Goal: Task Accomplishment & Management: Complete application form

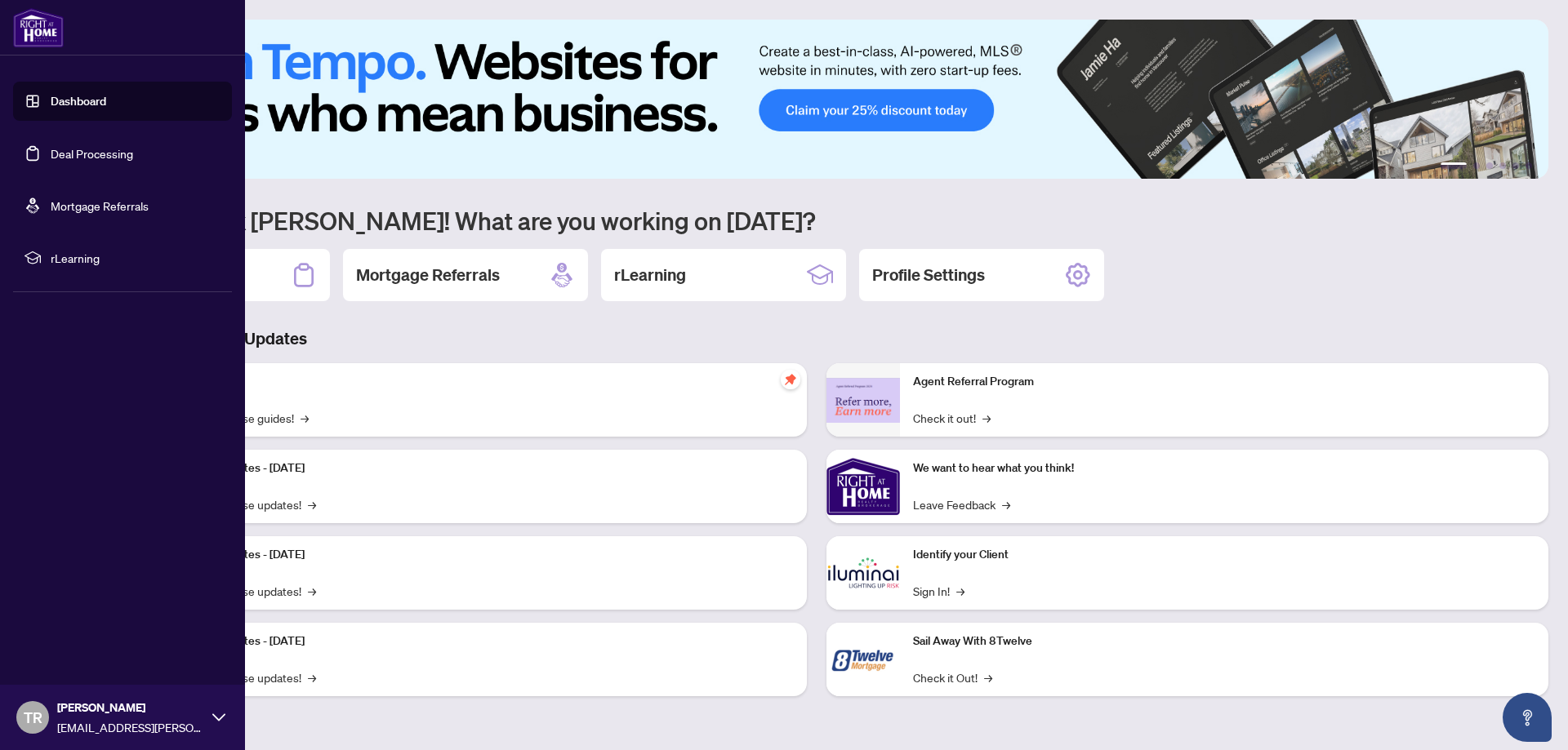
click at [65, 151] on link "Deal Processing" at bounding box center [92, 153] width 82 height 15
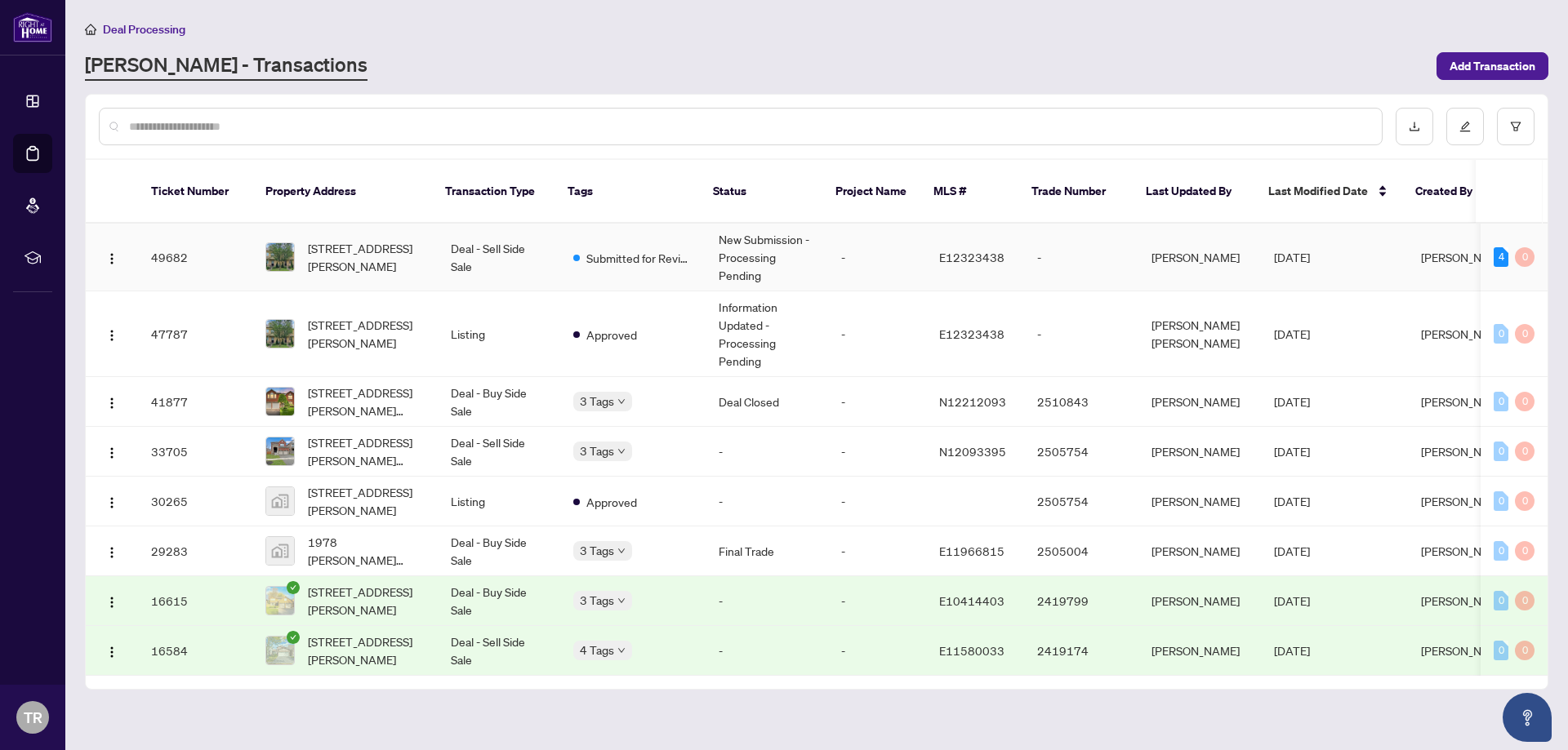
click at [604, 252] on td "Submitted for Review" at bounding box center [632, 257] width 145 height 67
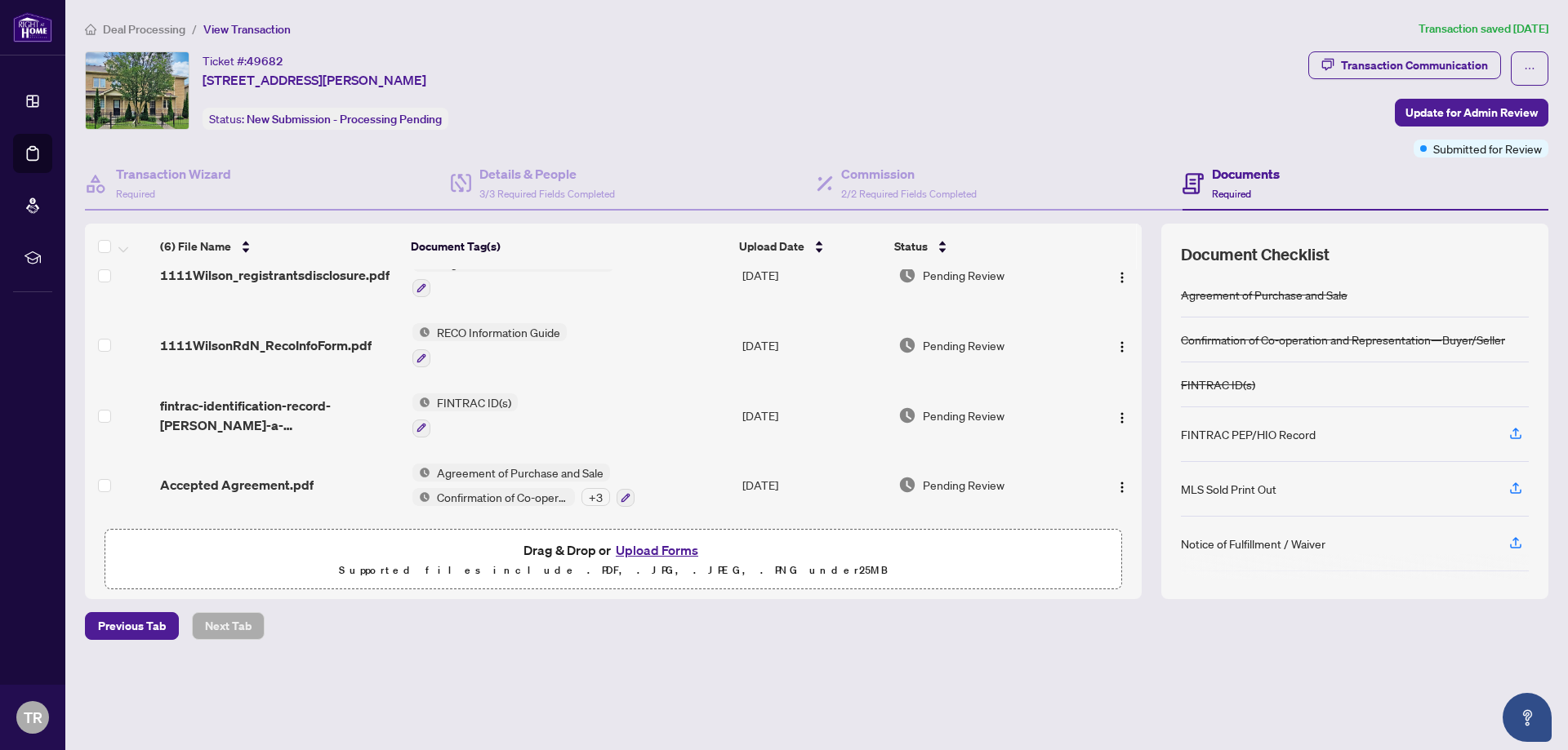
scroll to position [172, 0]
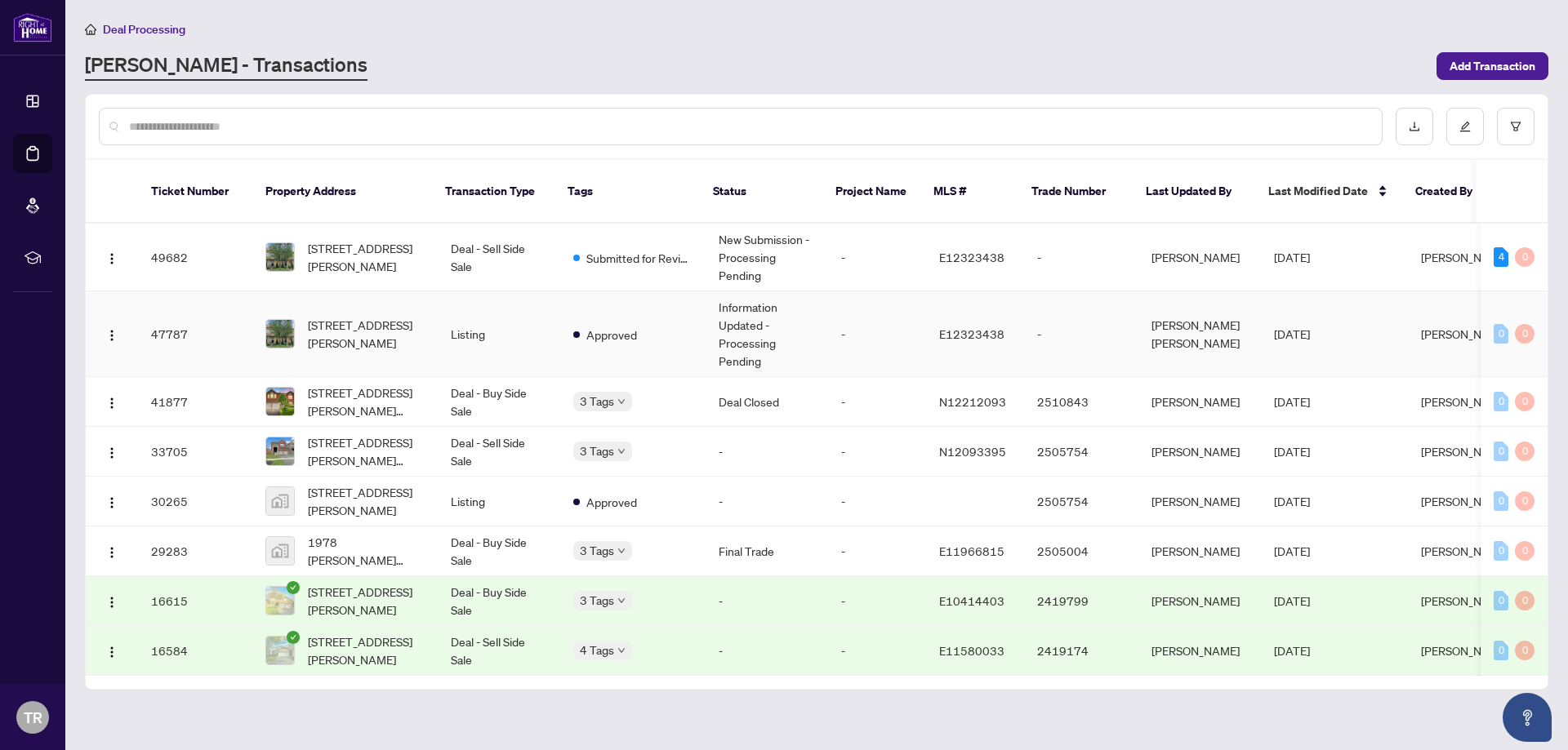
click at [533, 325] on td "Listing" at bounding box center [498, 334] width 122 height 86
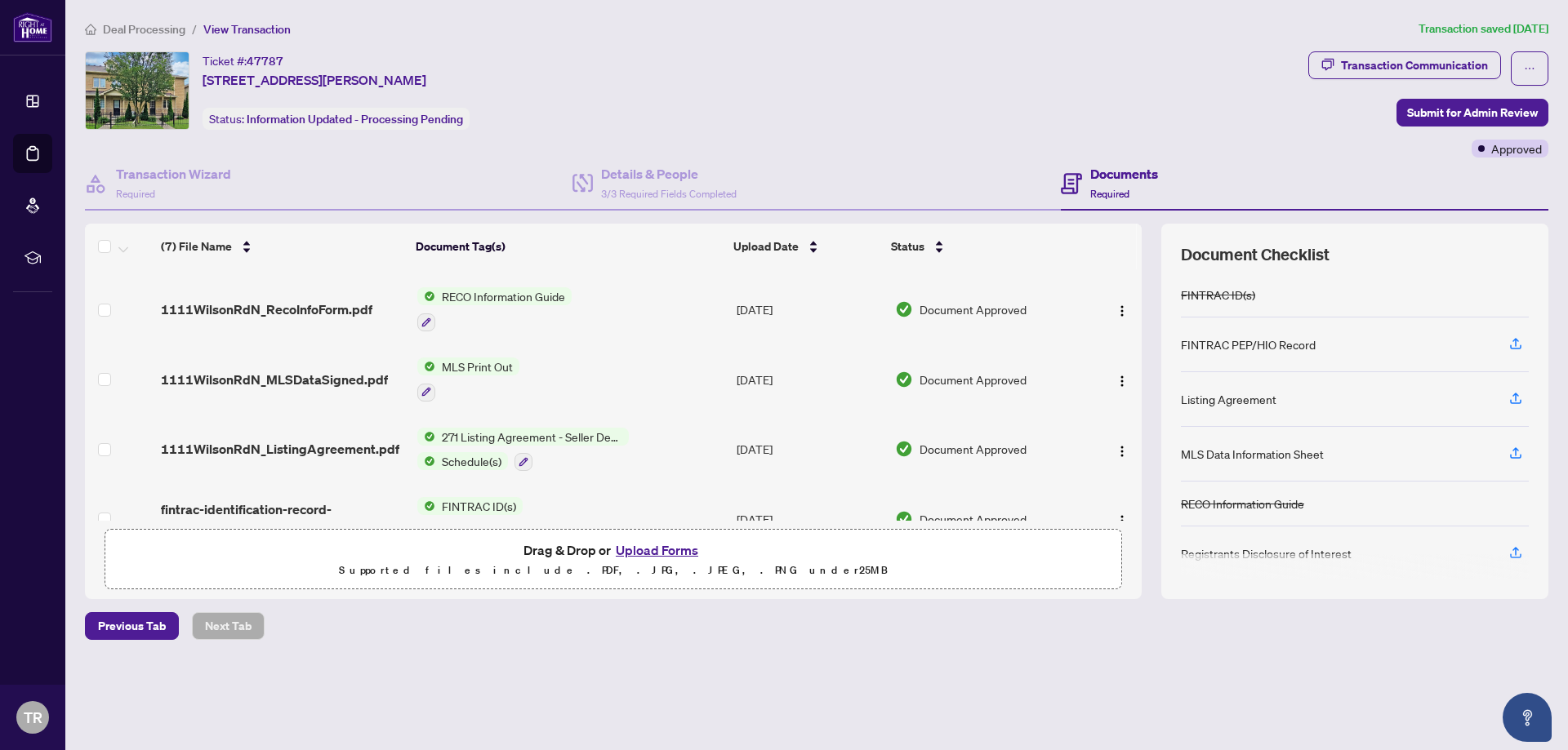
scroll to position [241, 0]
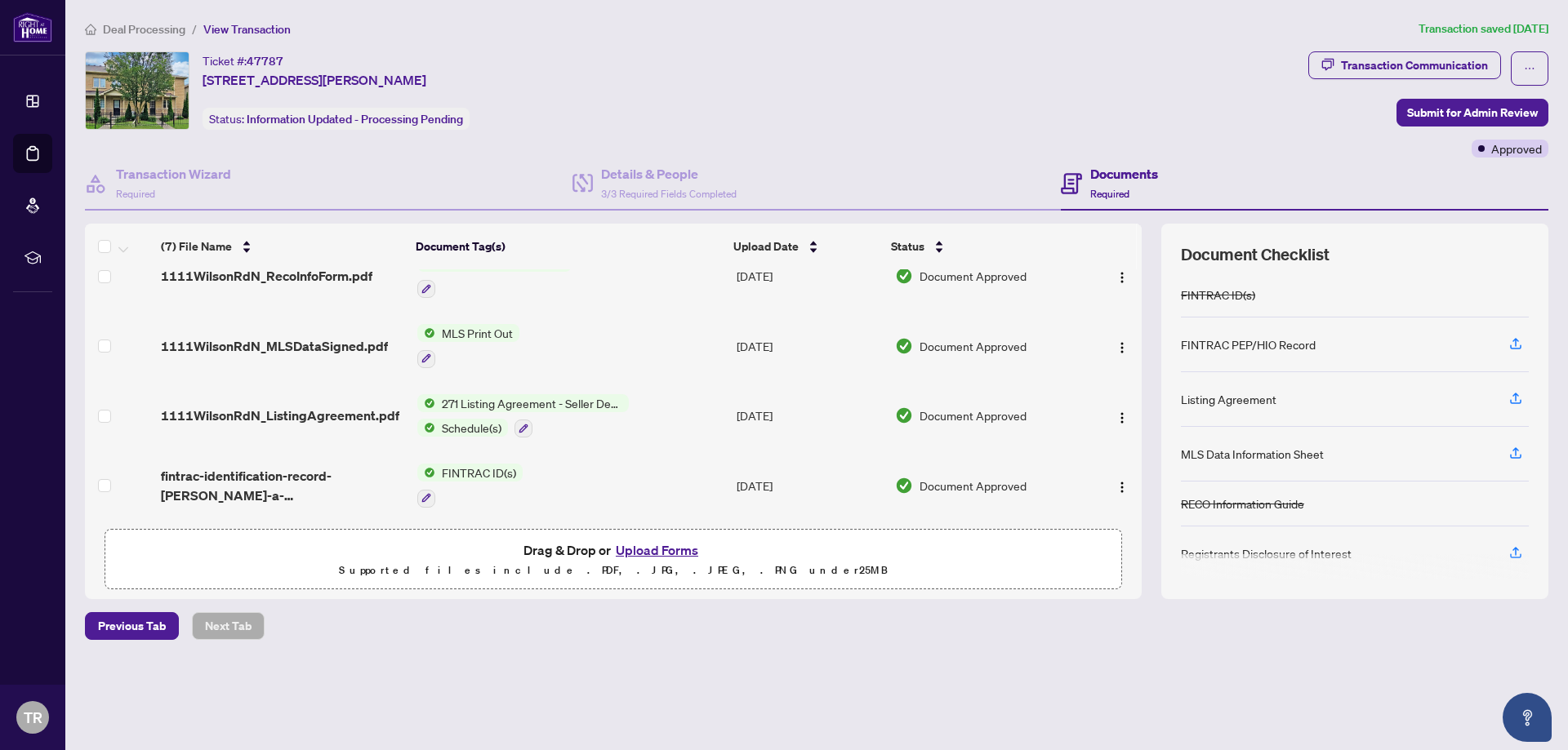
click at [116, 24] on span "Deal Processing" at bounding box center [144, 29] width 82 height 15
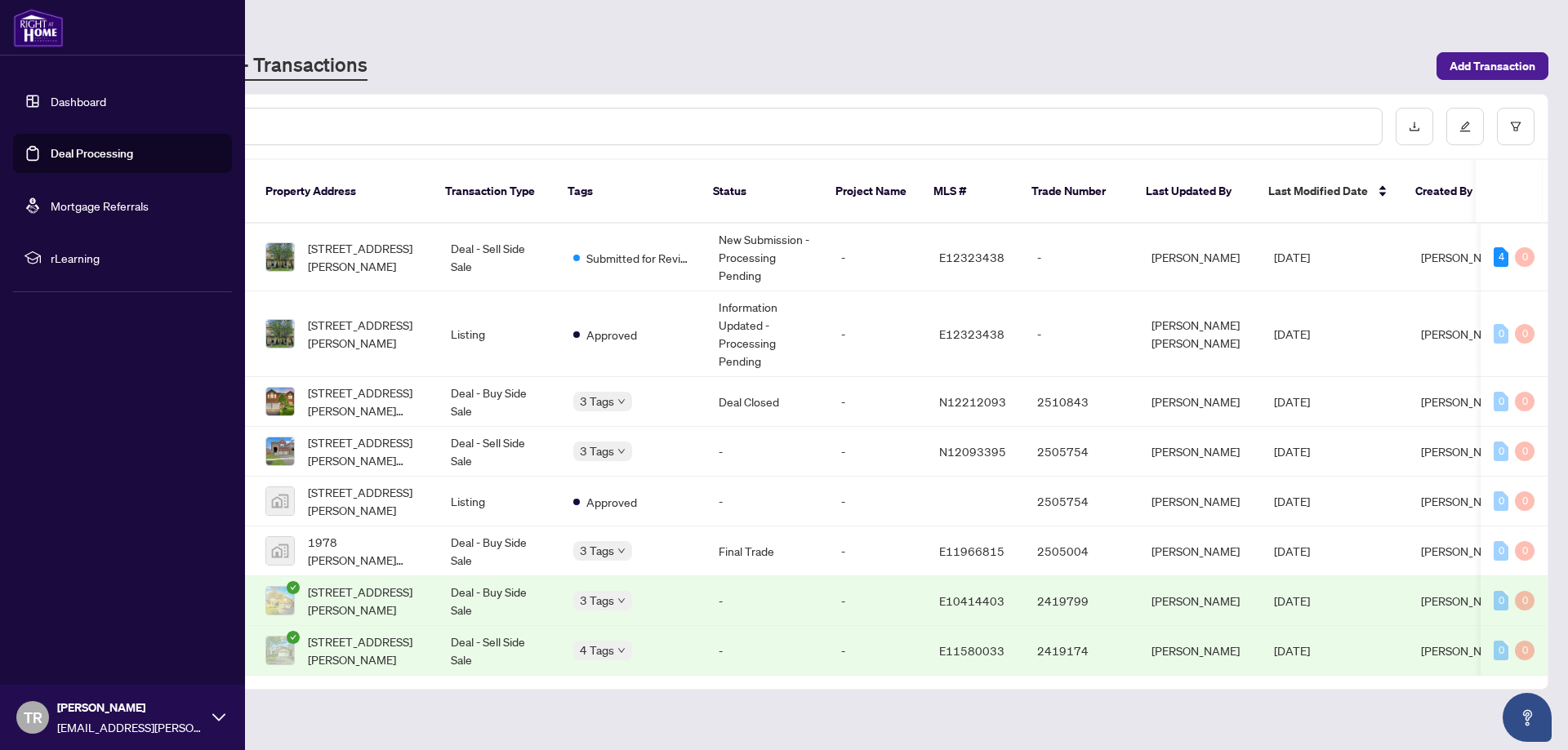
click at [51, 160] on link "Deal Processing" at bounding box center [92, 153] width 82 height 15
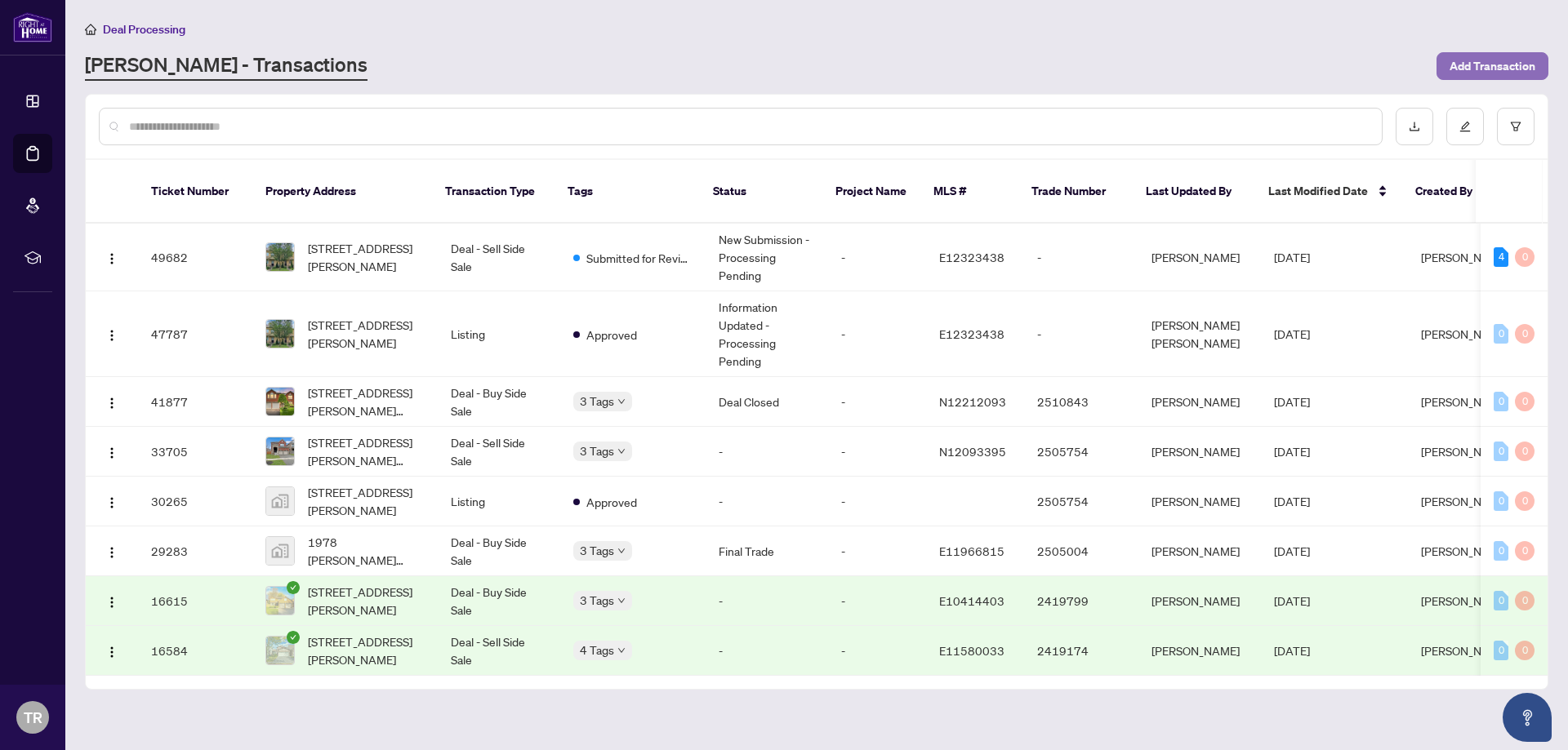
click at [1500, 71] on span "Add Transaction" at bounding box center [1492, 66] width 86 height 26
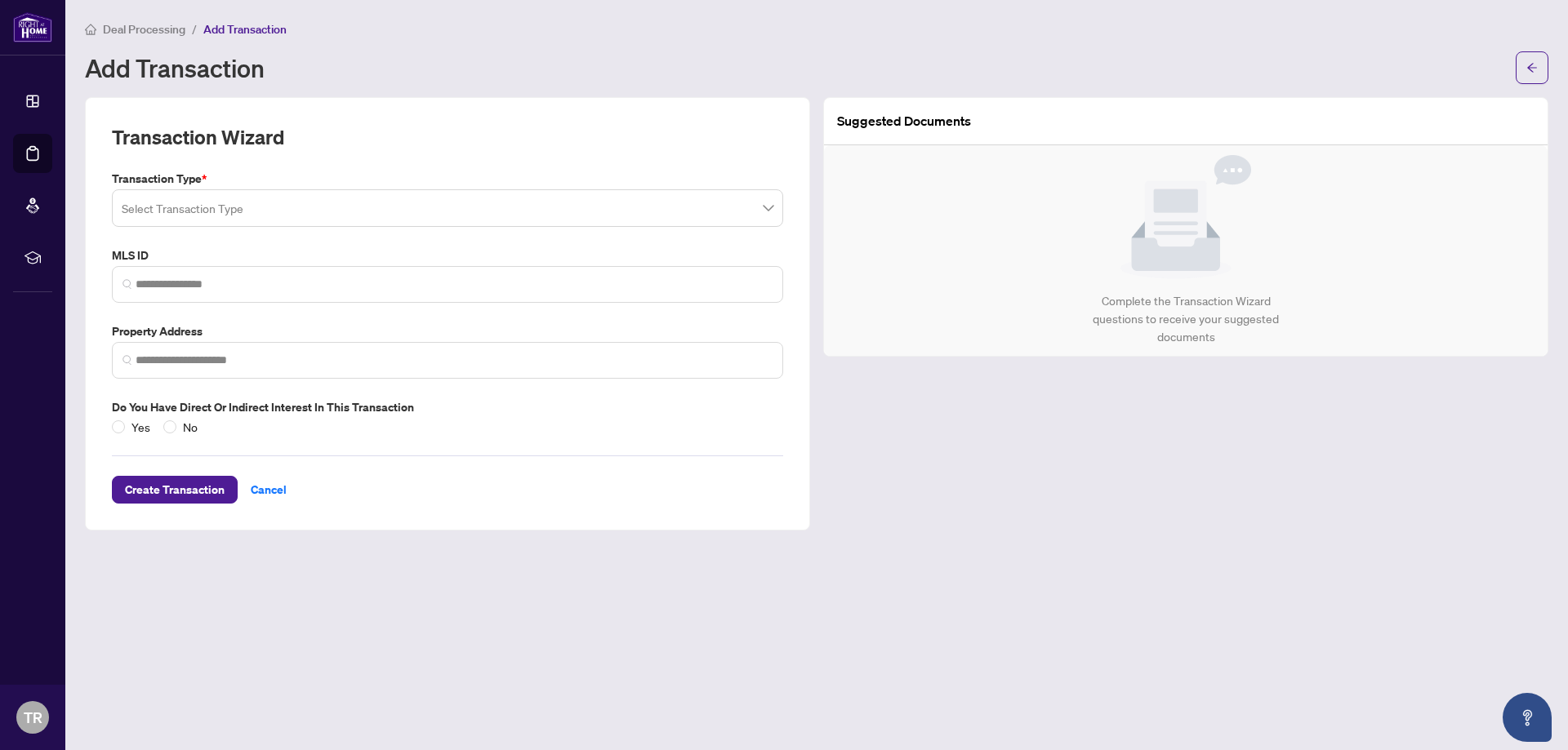
click at [275, 208] on input "search" at bounding box center [440, 210] width 637 height 36
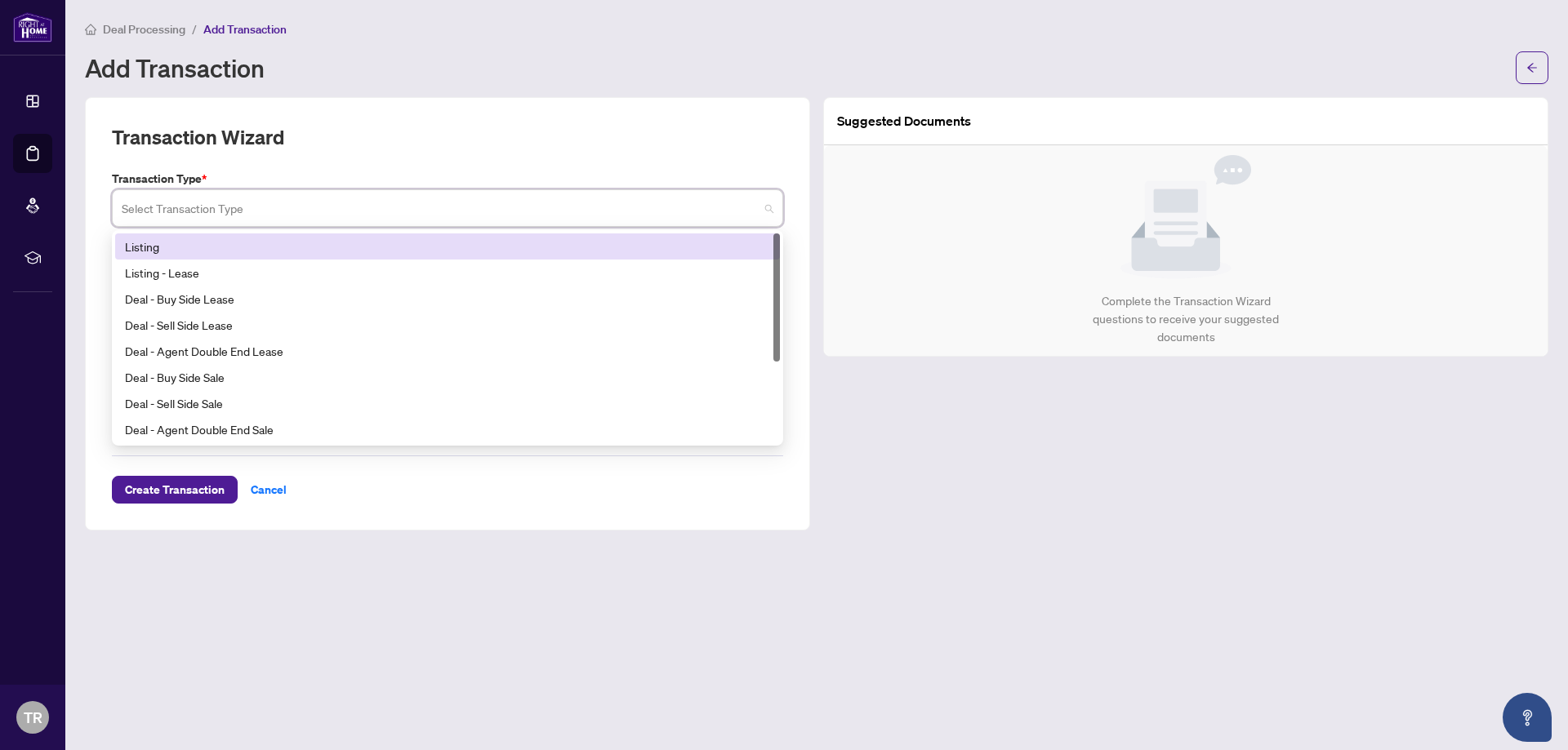
click at [207, 247] on div "Listing" at bounding box center [448, 247] width 645 height 18
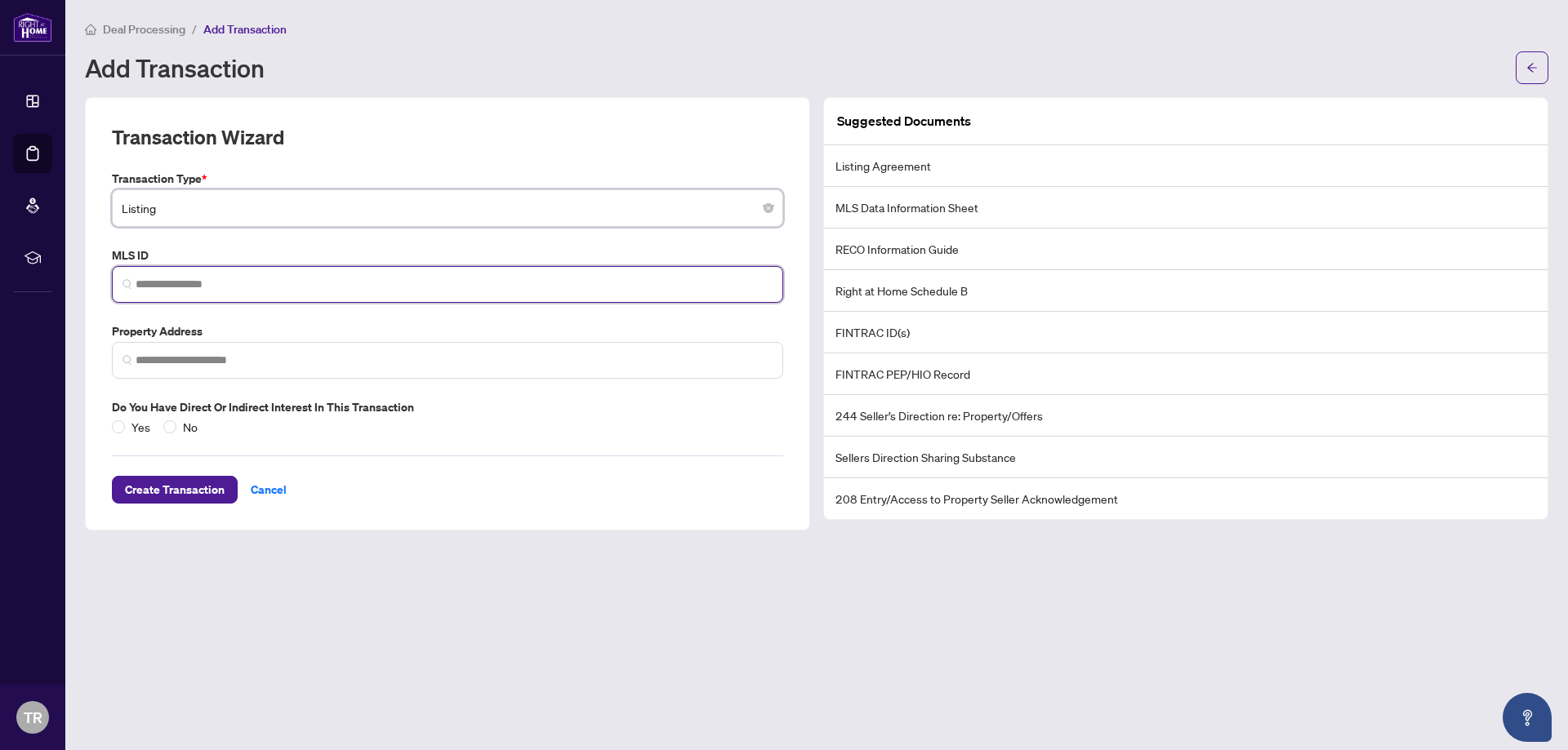
click at [203, 283] on input "search" at bounding box center [454, 285] width 637 height 17
paste input "*********"
type input "*********"
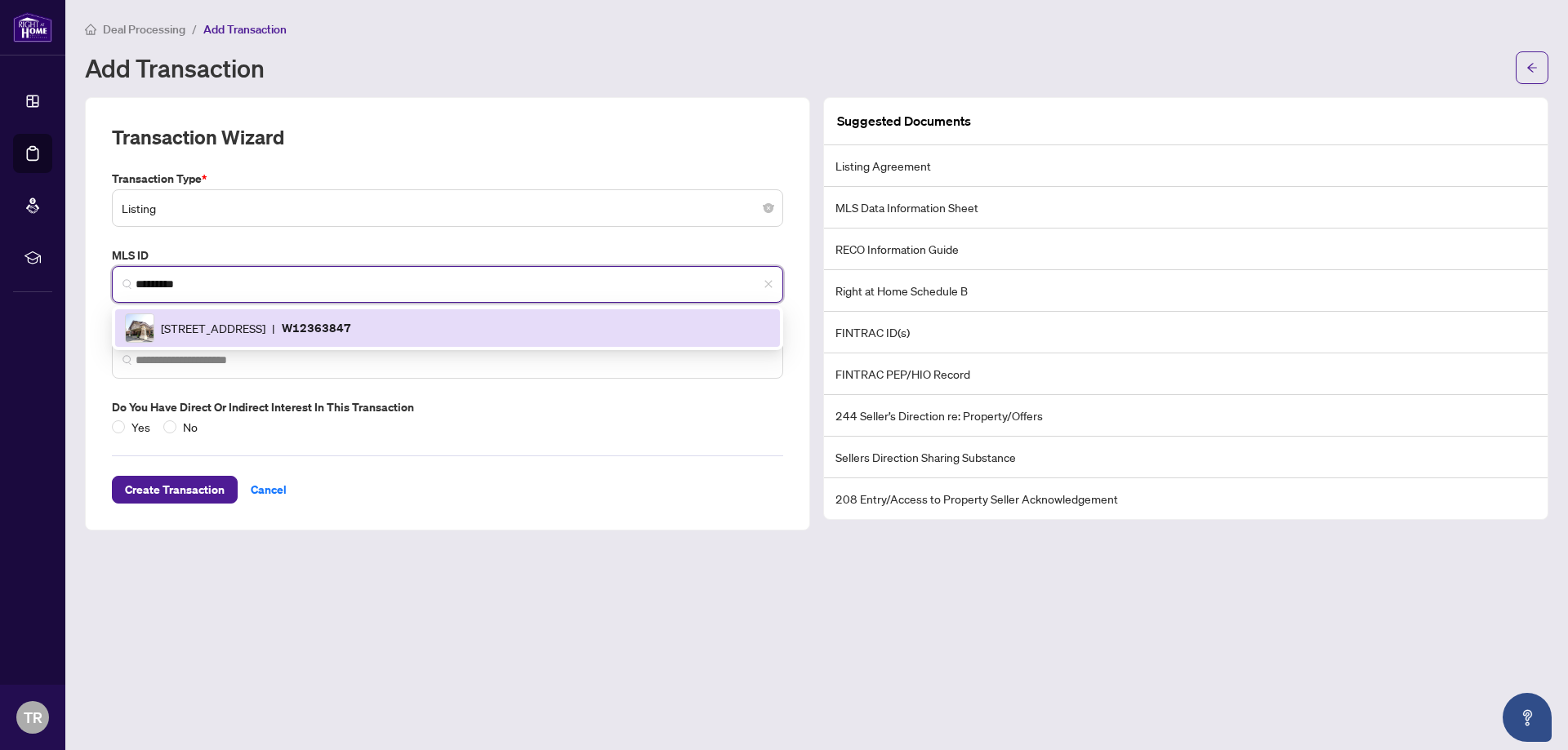
click at [265, 322] on span "100 Burloak Dr, Burlington, Ontario L7L 6P6, Canada" at bounding box center [213, 328] width 105 height 18
type input "**********"
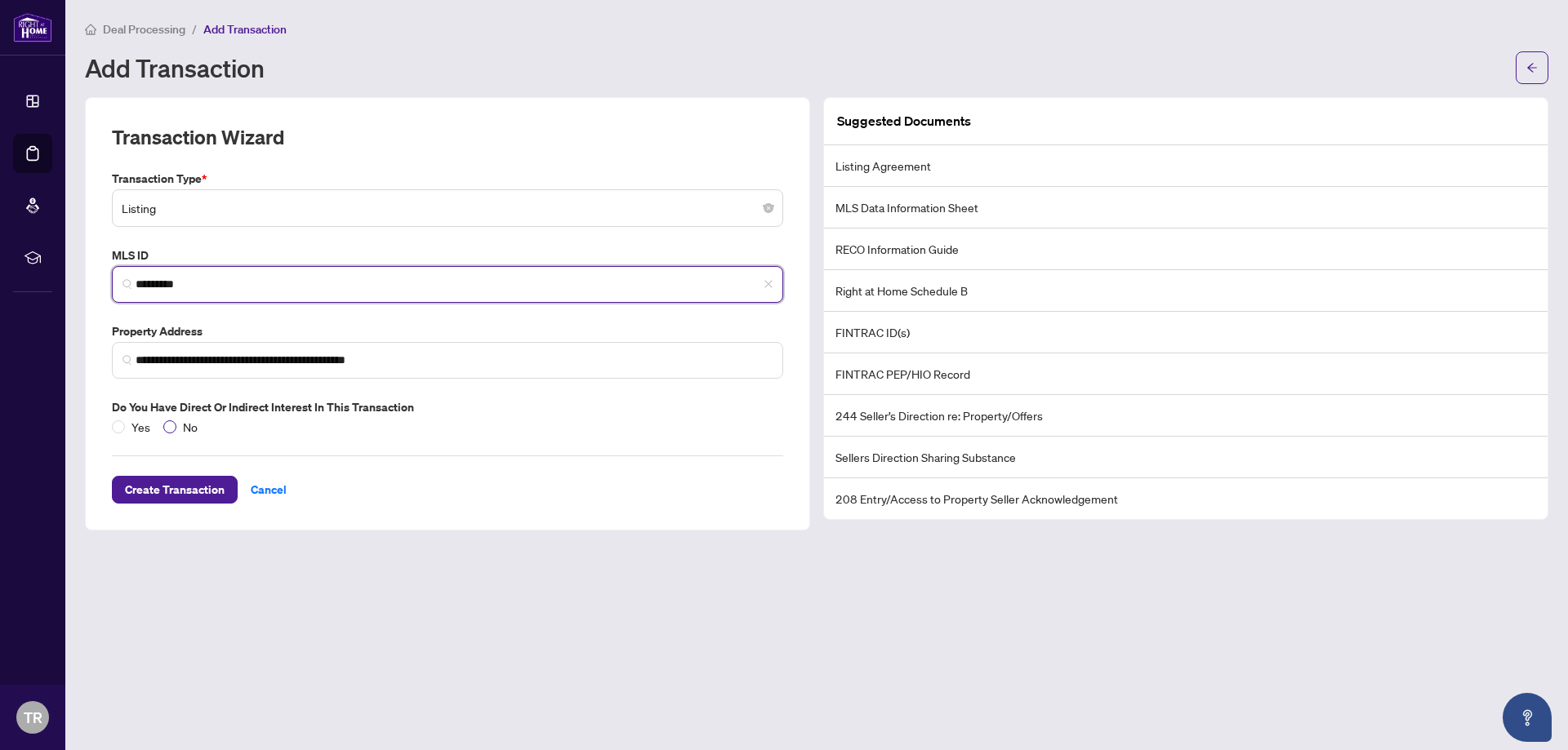
type input "*********"
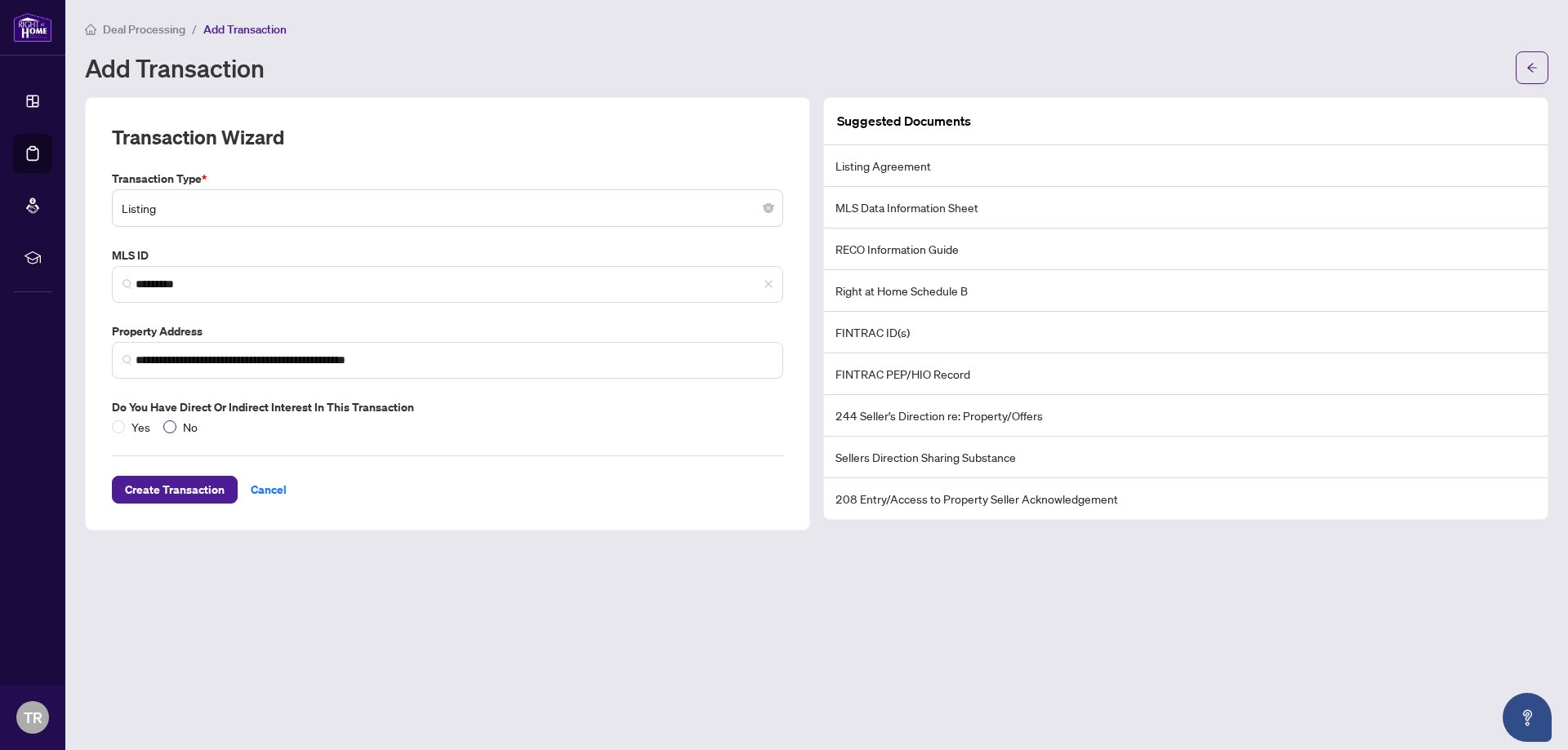
click at [178, 427] on span "No" at bounding box center [191, 427] width 28 height 18
click at [176, 492] on span "Create Transaction" at bounding box center [175, 490] width 100 height 26
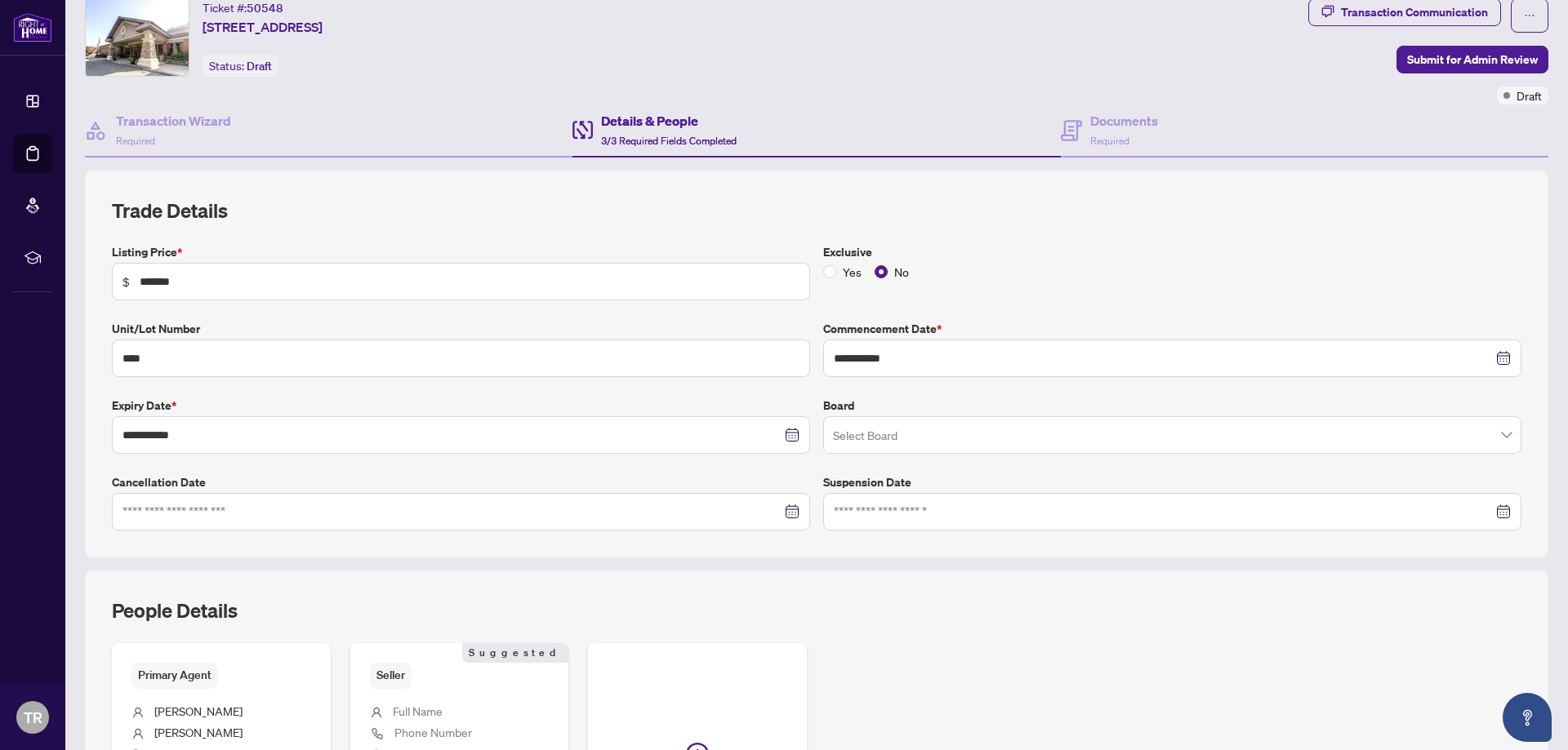
scroll to position [81, 0]
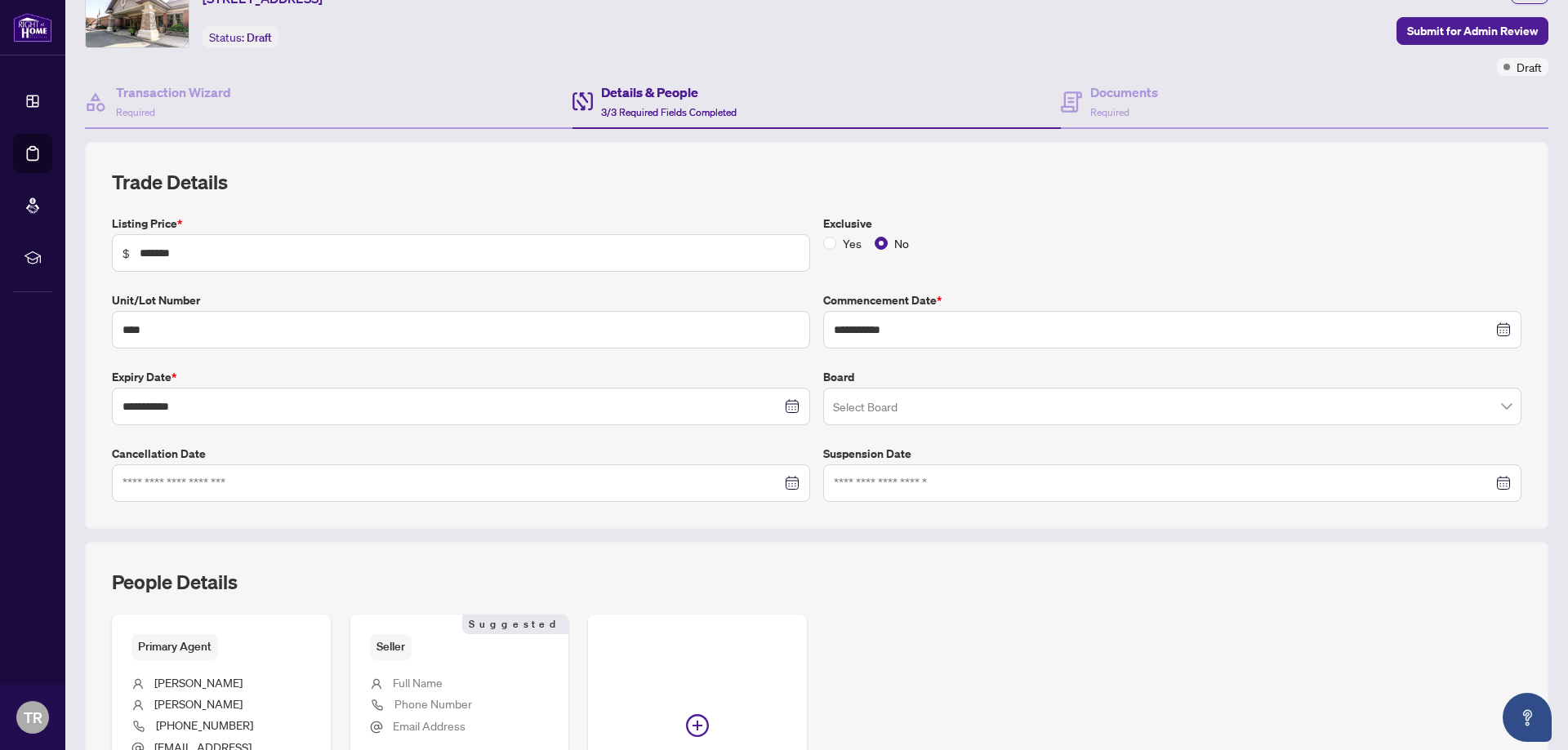
click at [1245, 393] on input "search" at bounding box center [1164, 408] width 664 height 36
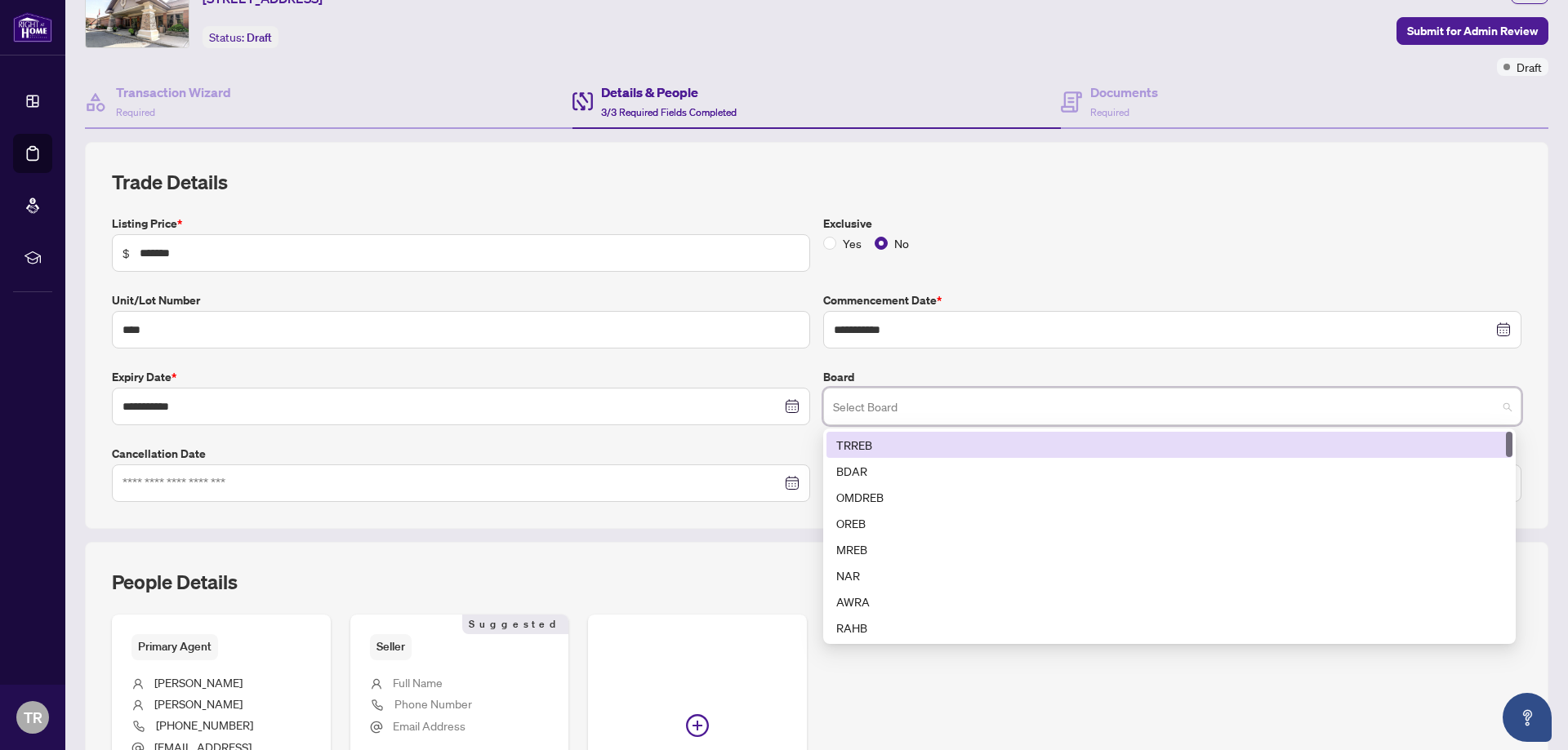
click at [1245, 393] on input "search" at bounding box center [1164, 408] width 664 height 36
click at [984, 448] on div "TRREB" at bounding box center [1169, 445] width 666 height 18
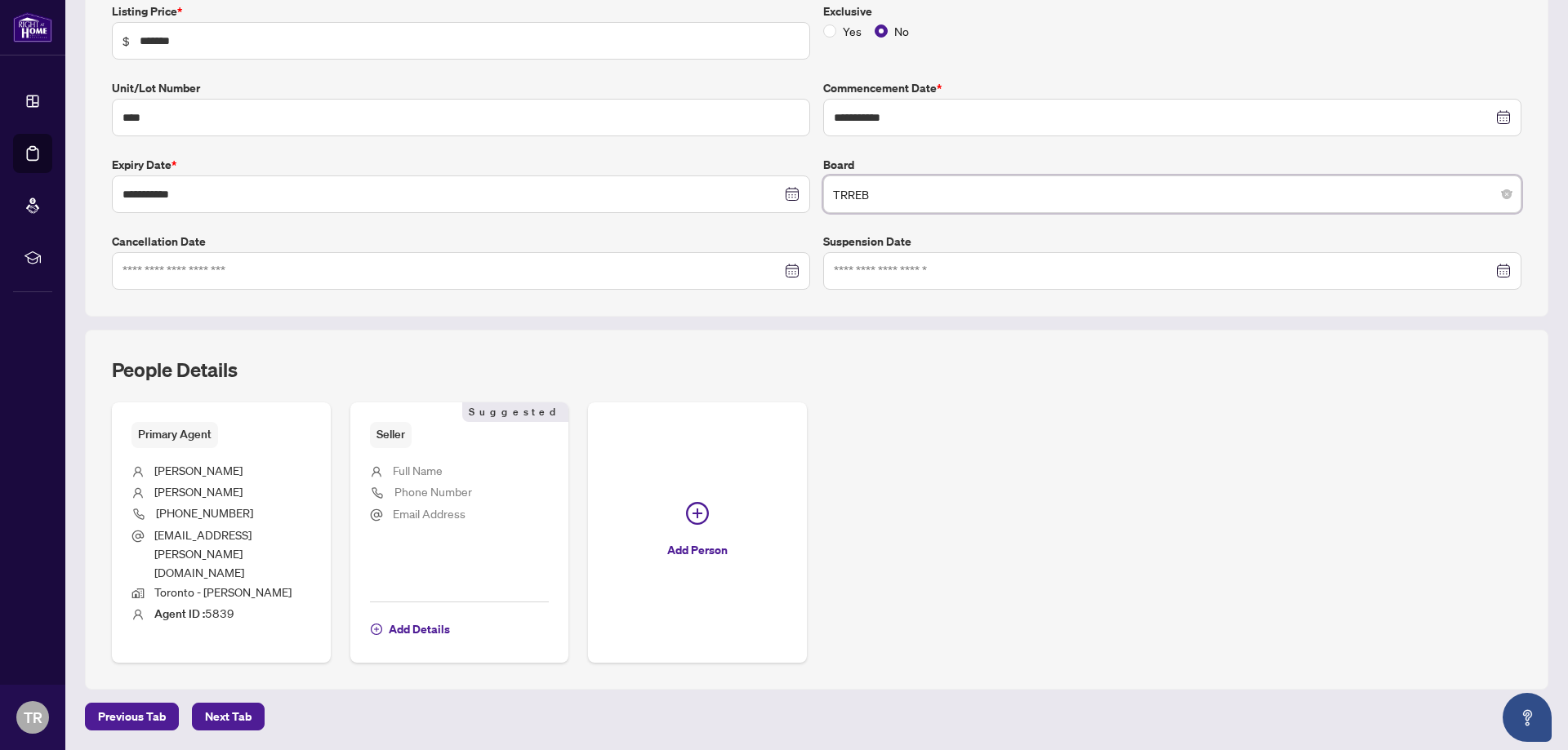
scroll to position [314, 0]
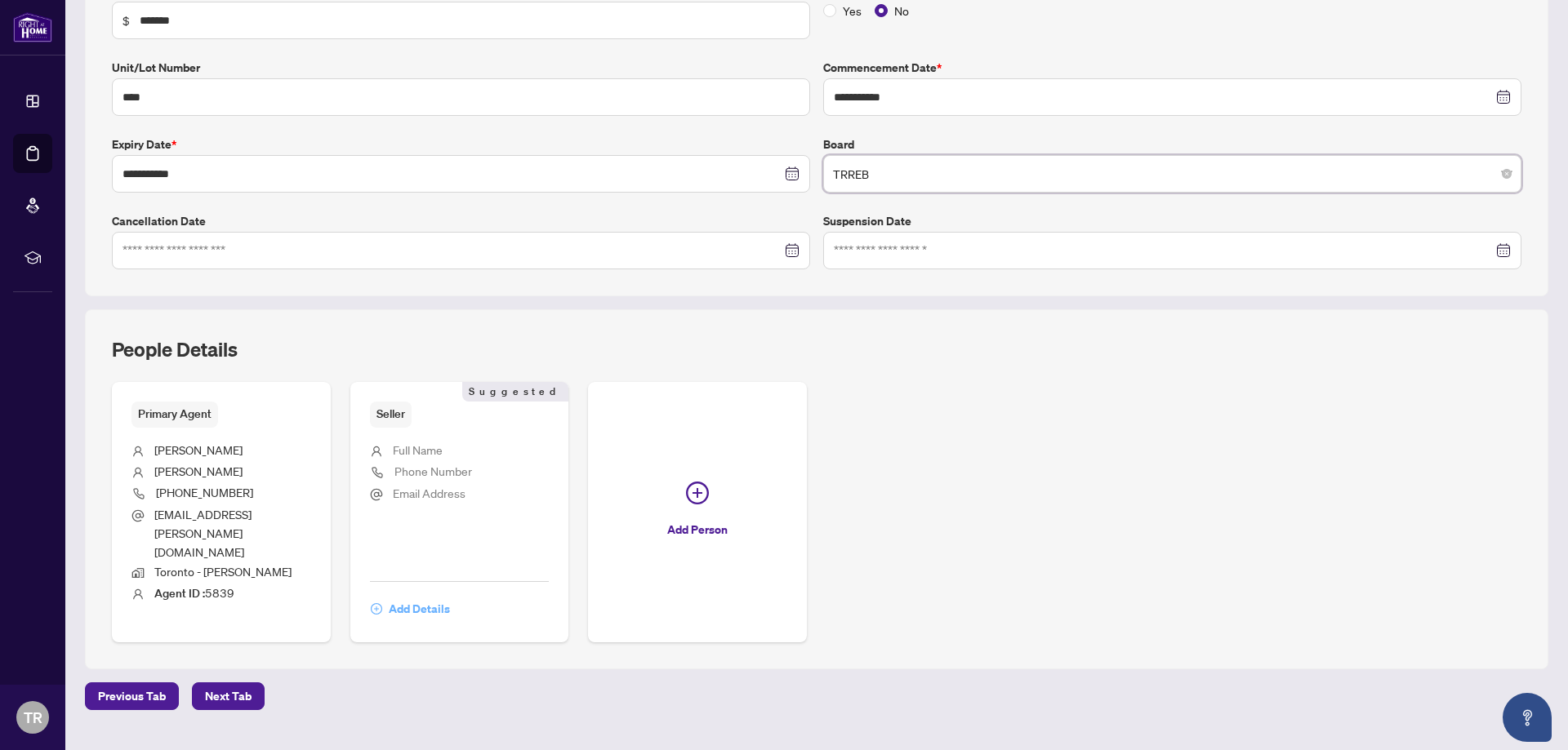
click at [412, 596] on span "Add Details" at bounding box center [419, 609] width 61 height 26
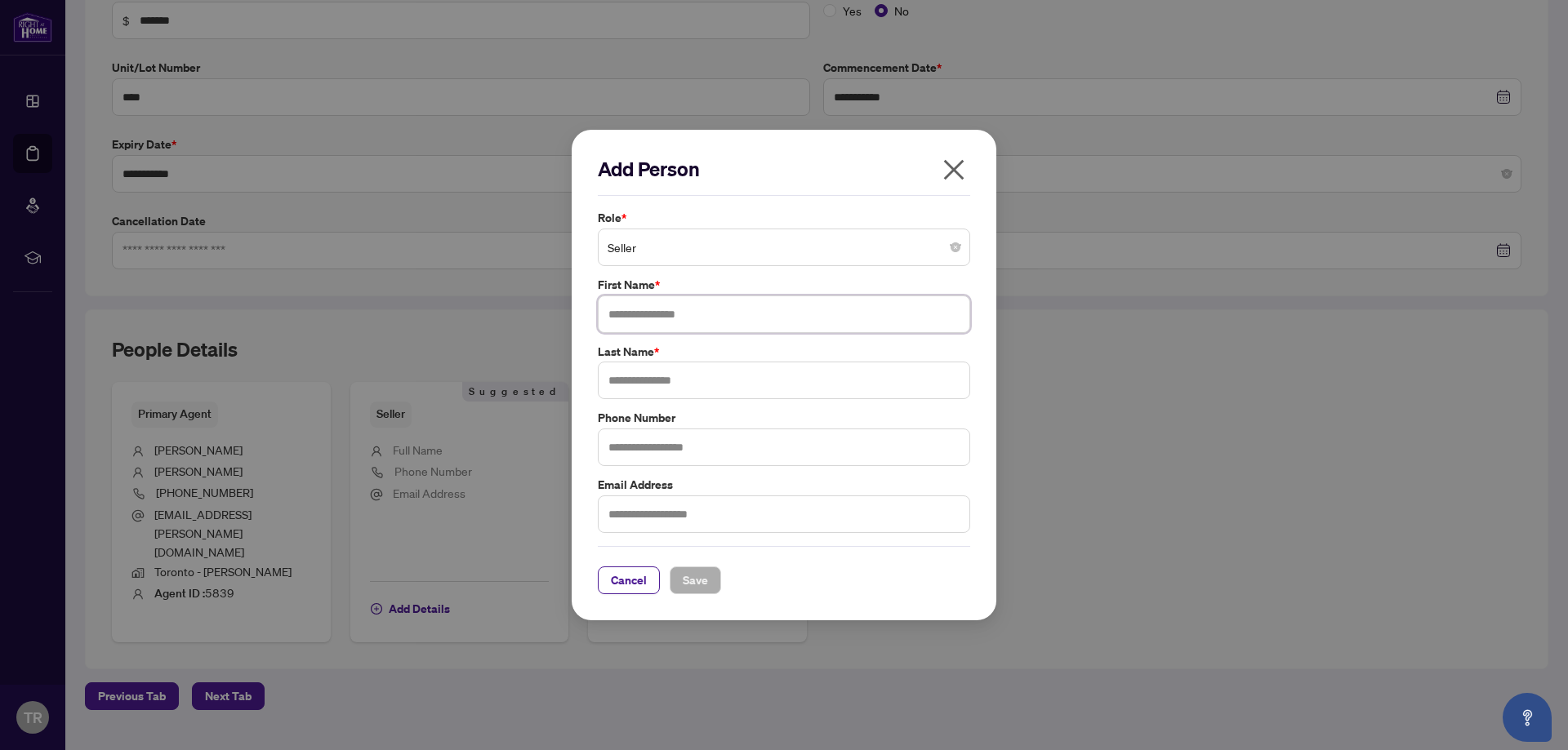
click at [660, 313] on input "text" at bounding box center [784, 314] width 373 height 38
type input "*******"
type input "********"
click at [707, 569] on span "Save" at bounding box center [694, 580] width 25 height 26
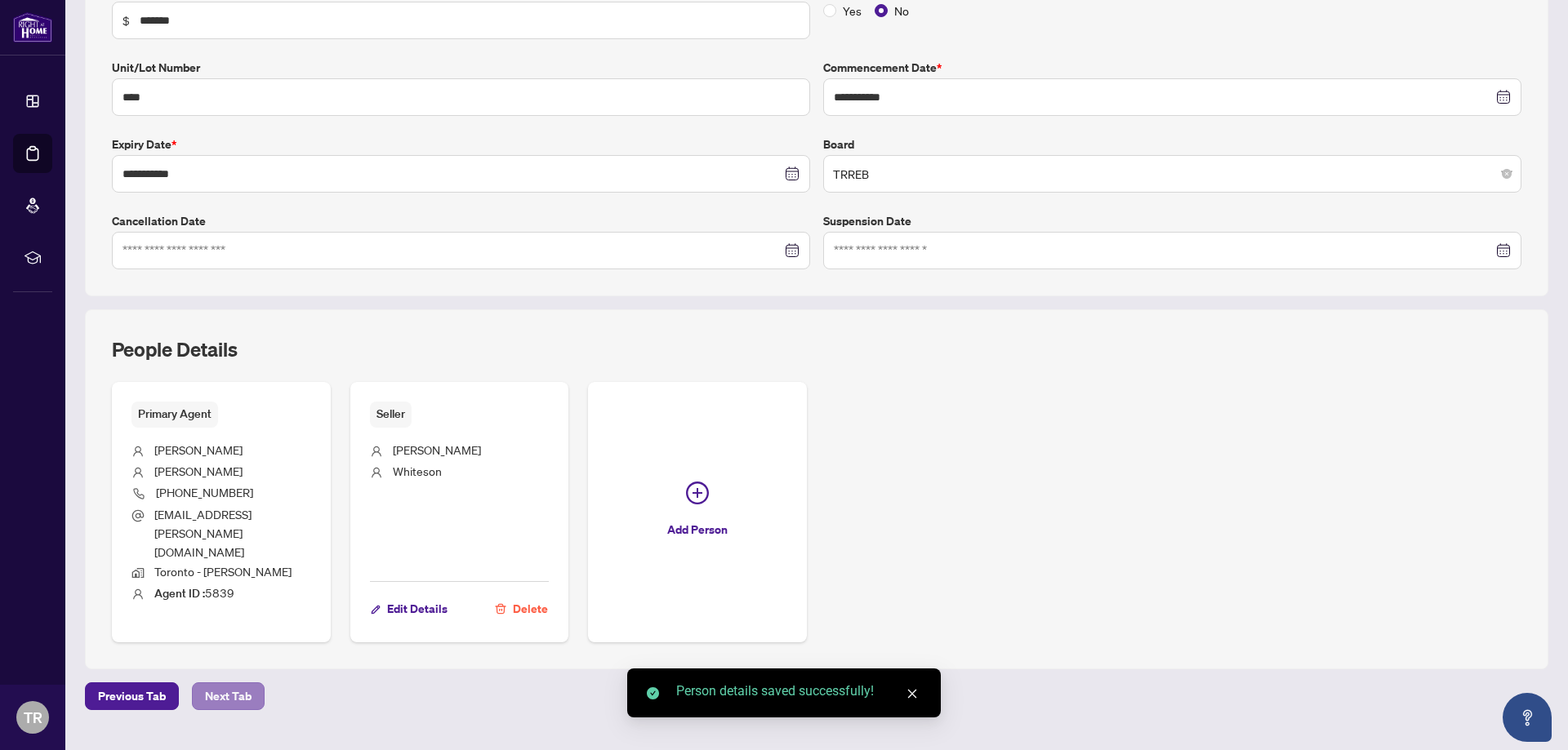
click at [243, 677] on div "**********" at bounding box center [817, 236] width 1476 height 1062
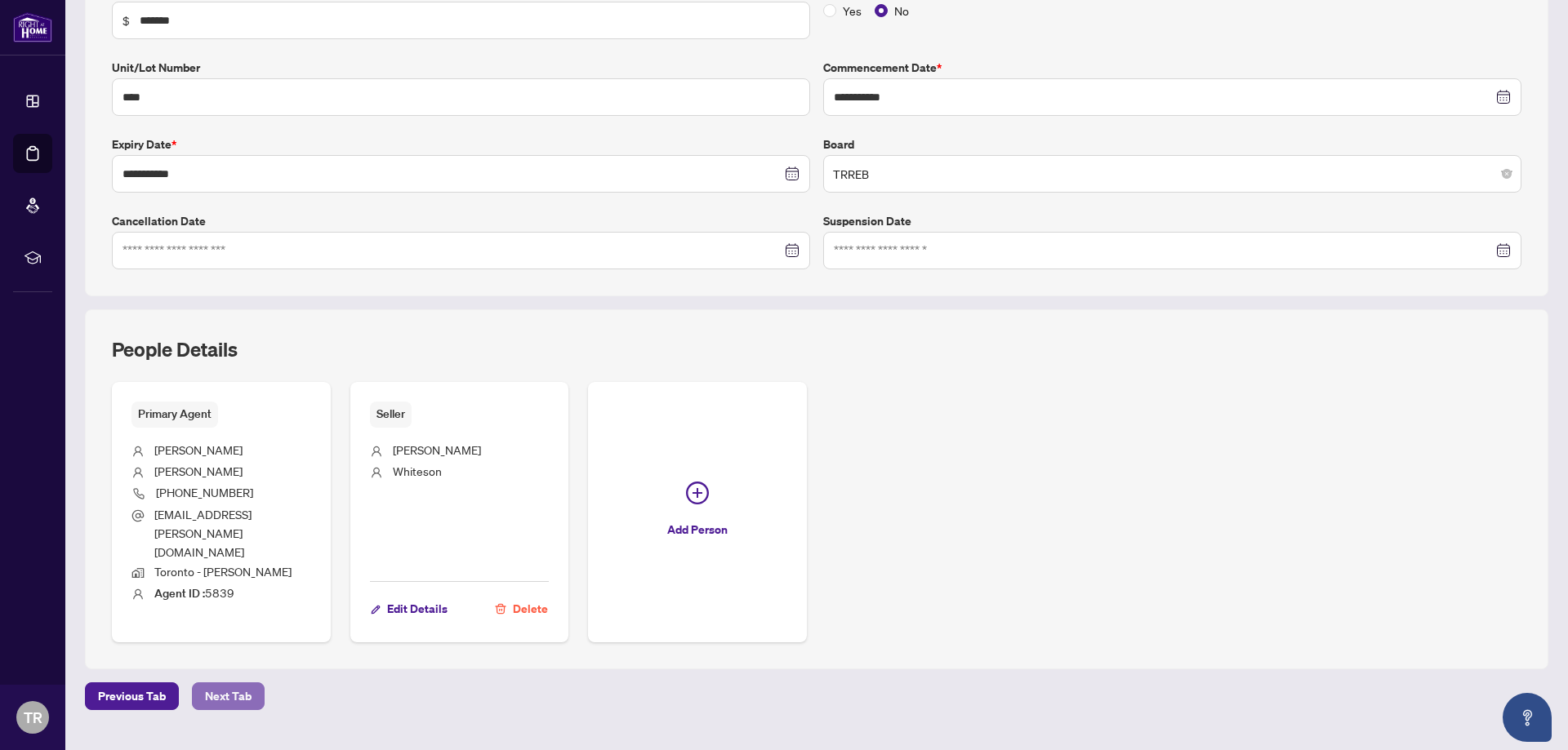
click at [257, 682] on button "Next Tab" at bounding box center [227, 696] width 73 height 28
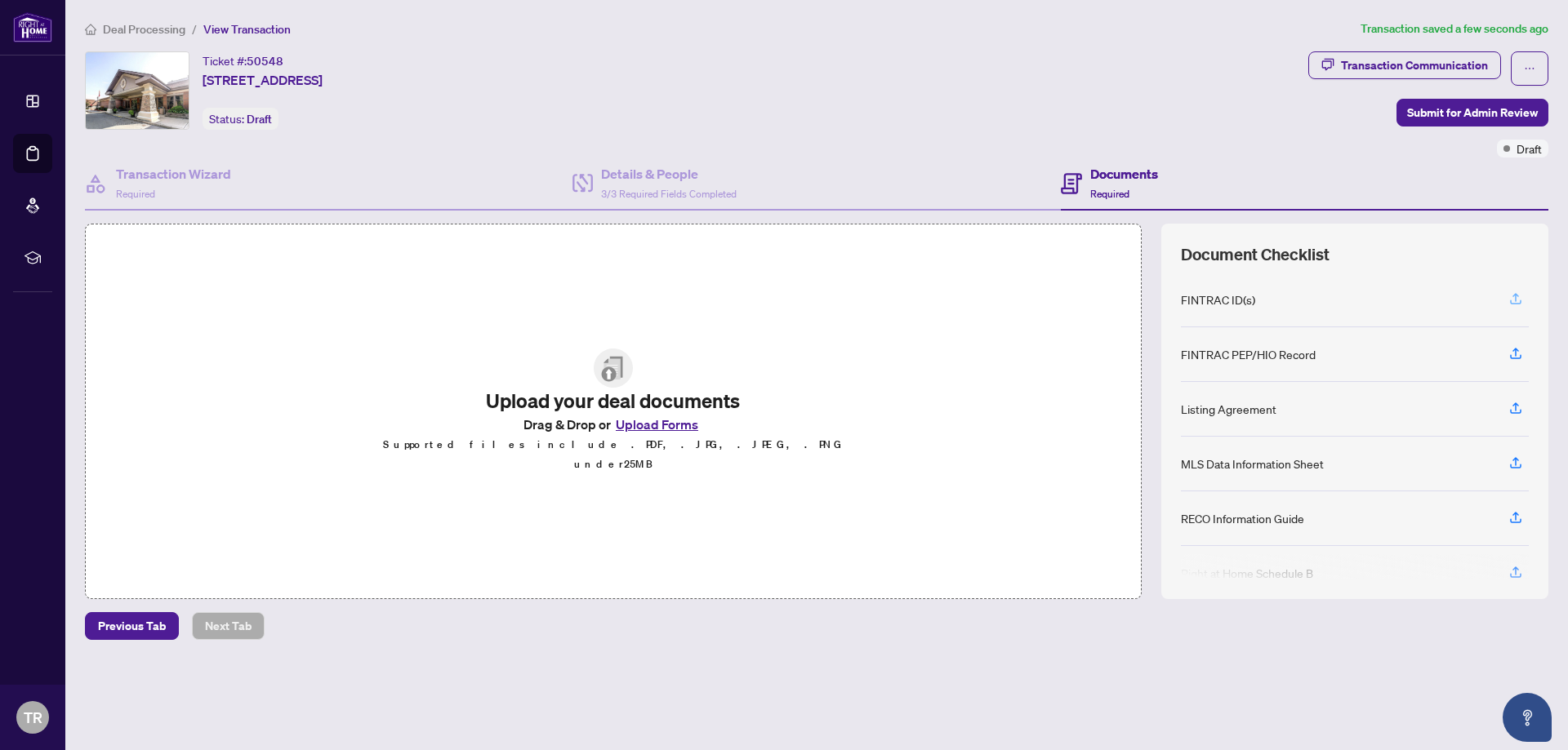
click at [1523, 294] on button "button" at bounding box center [1516, 300] width 26 height 28
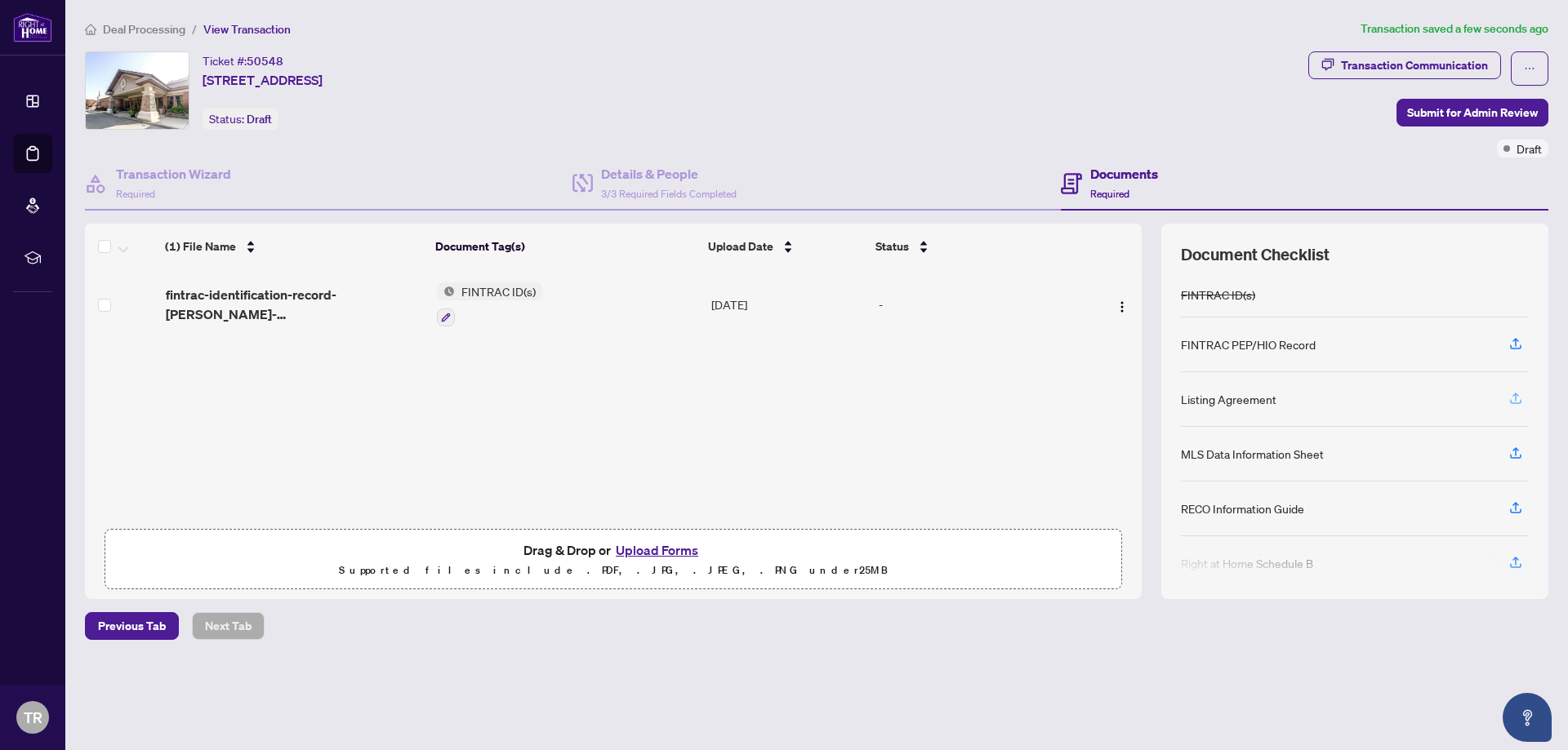
click at [1519, 399] on icon "button" at bounding box center [1515, 398] width 15 height 15
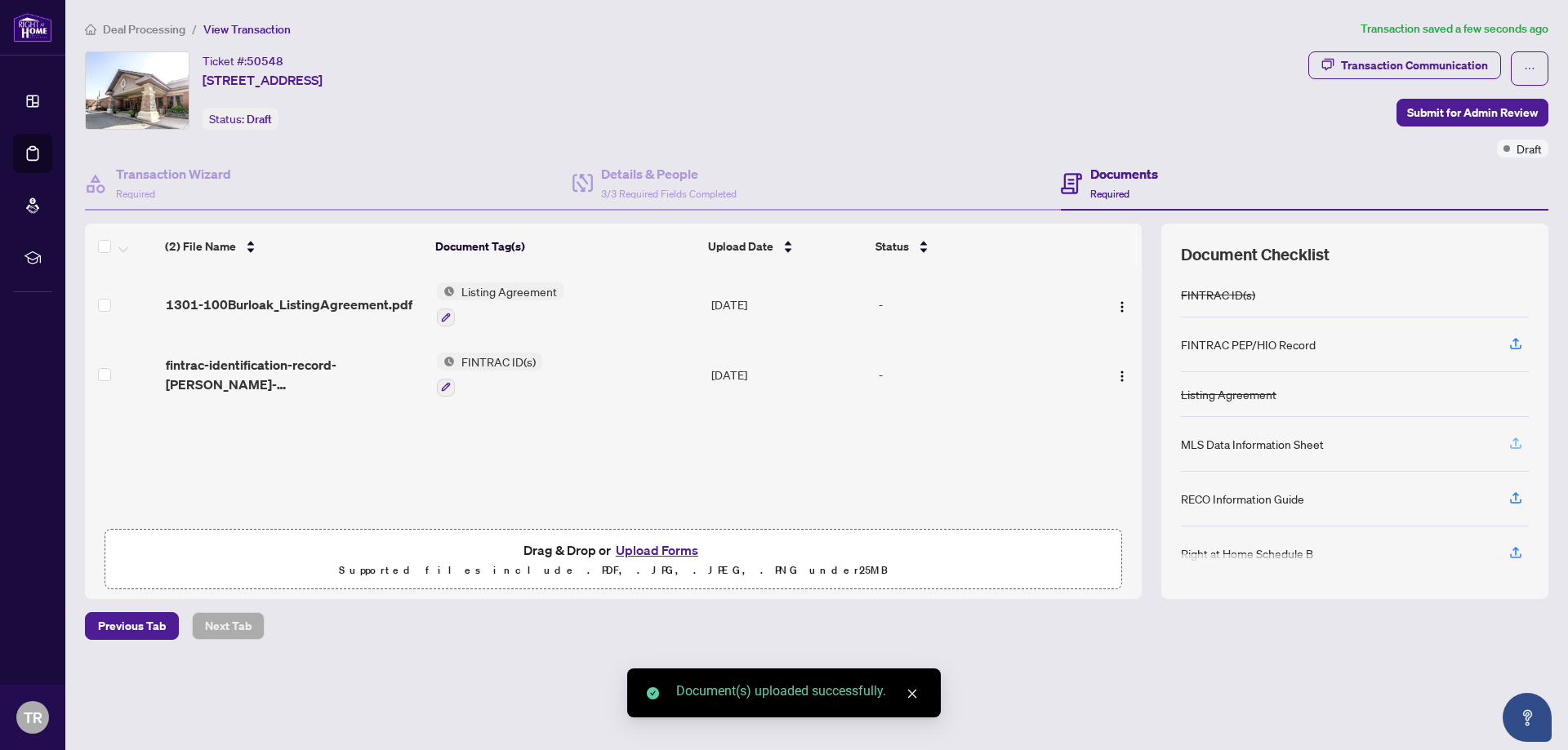
click at [1523, 446] on button "button" at bounding box center [1516, 444] width 26 height 28
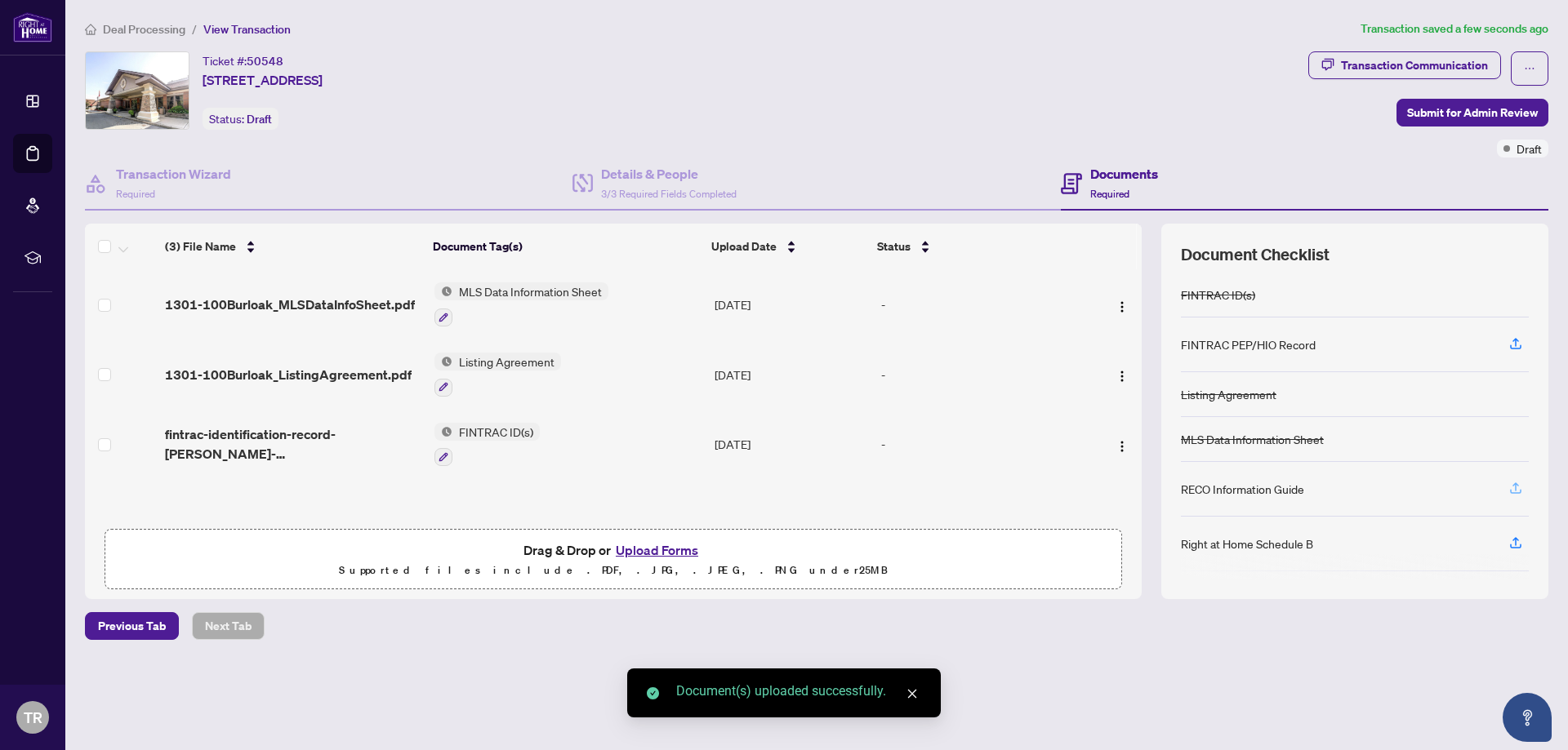
click at [1516, 489] on icon "button" at bounding box center [1515, 486] width 6 height 8
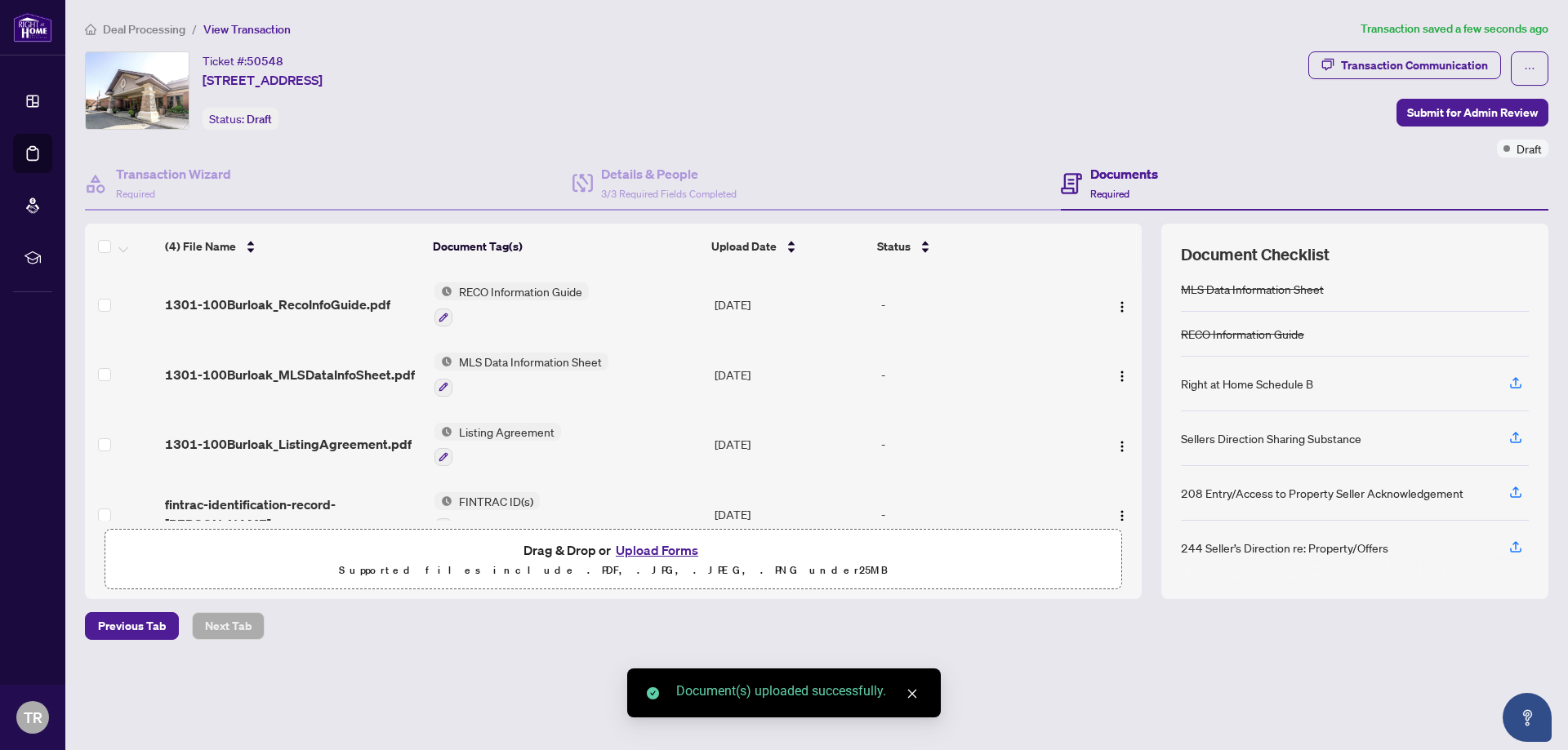
scroll to position [152, 0]
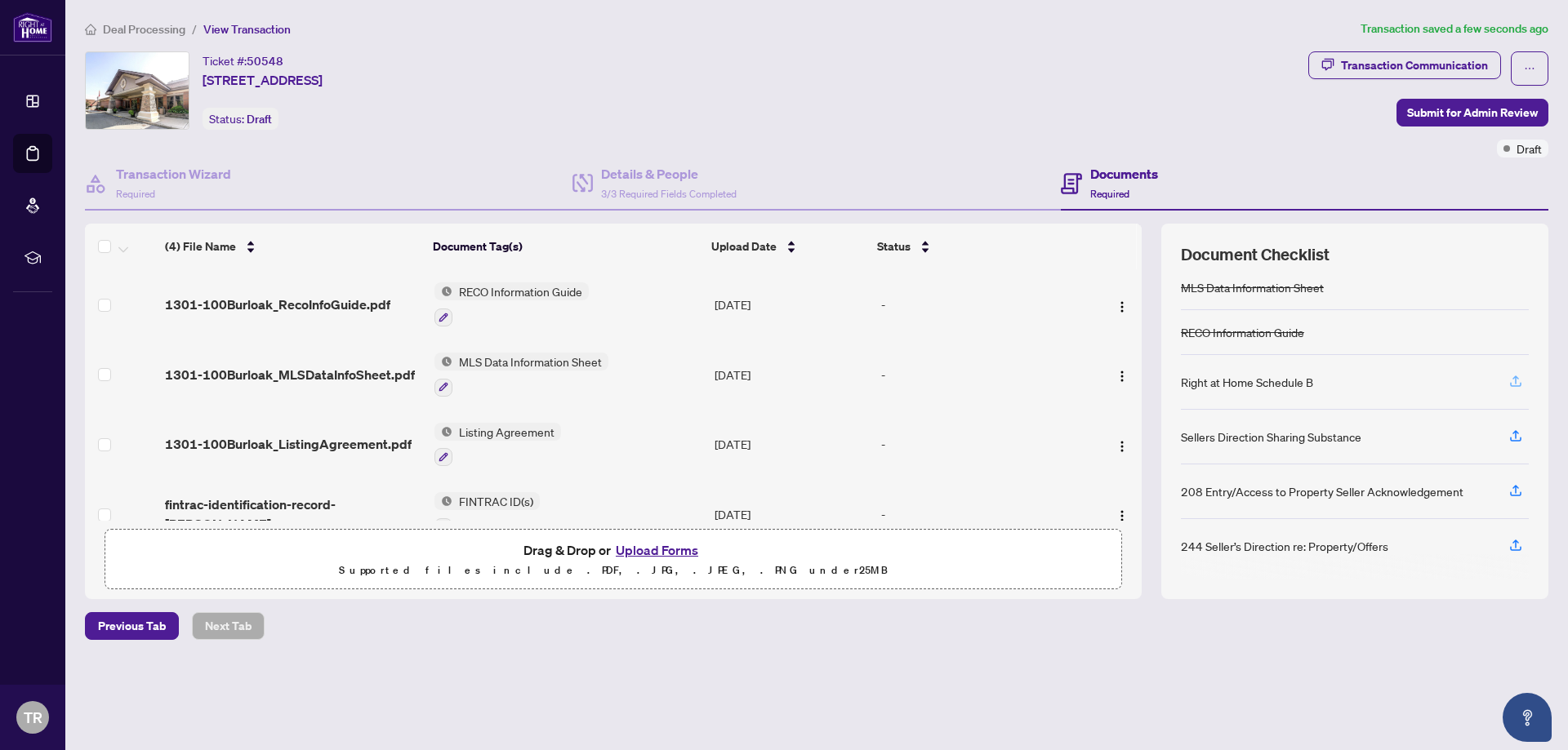
click at [1523, 378] on button "button" at bounding box center [1516, 382] width 26 height 28
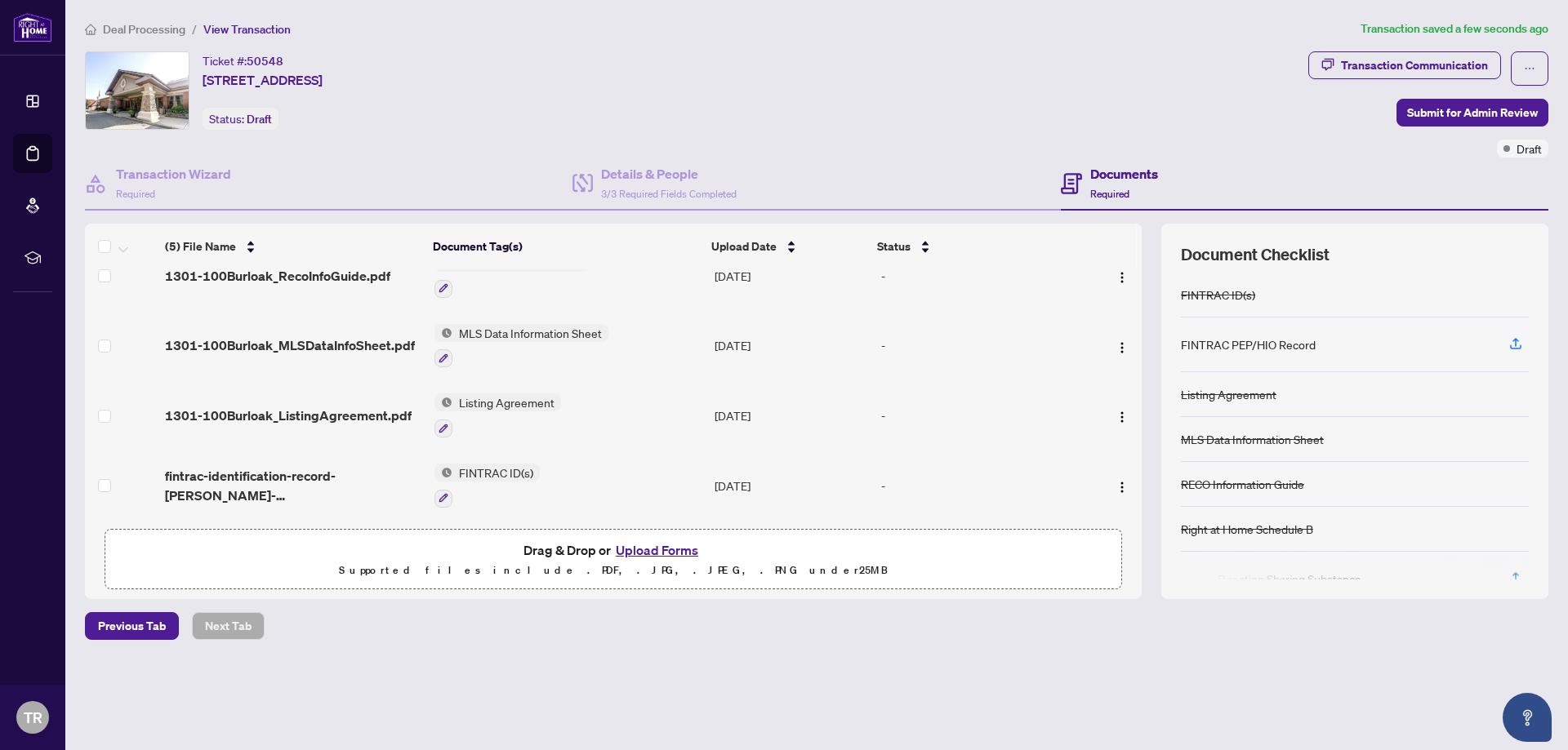
scroll to position [0, 0]
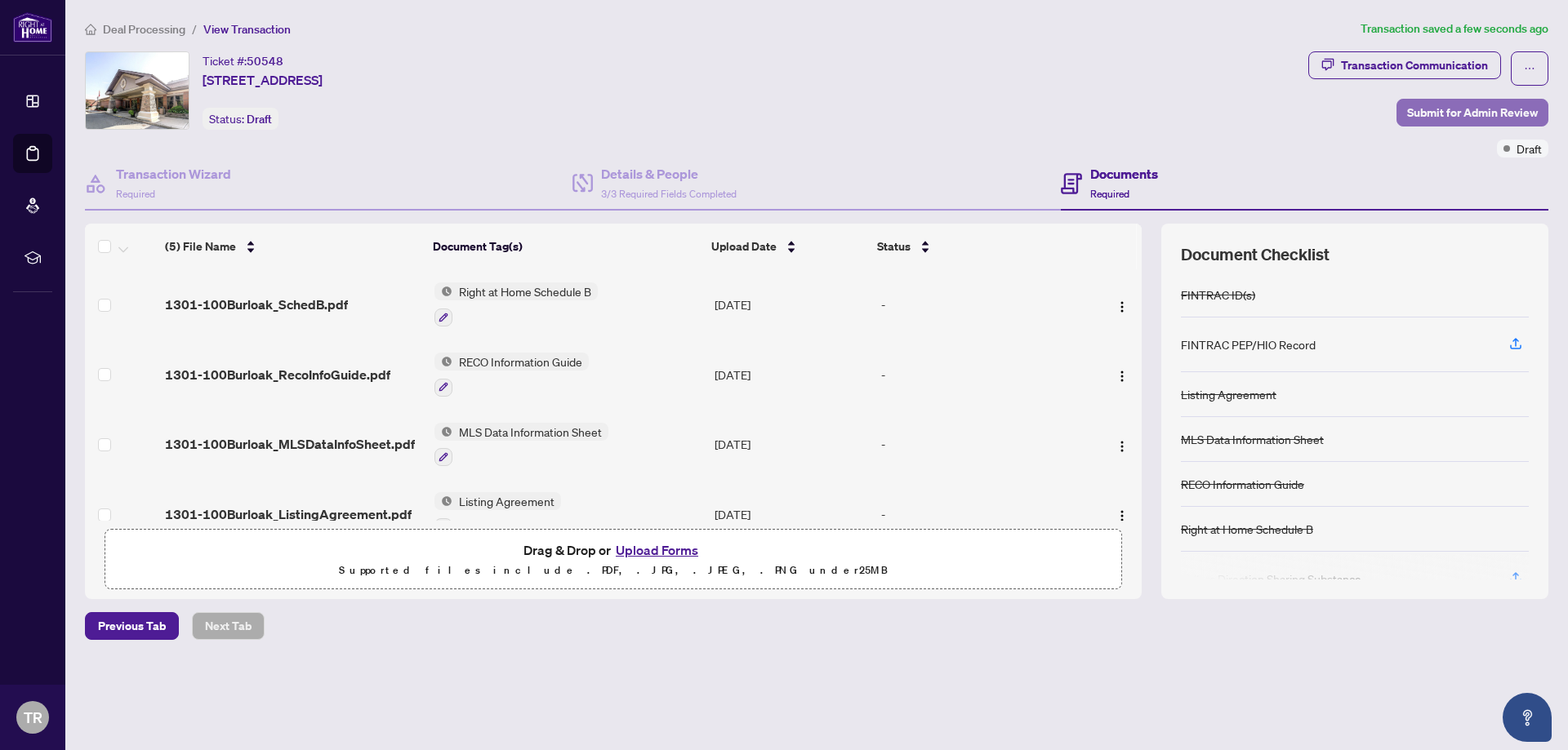
click at [1453, 116] on span "Submit for Admin Review" at bounding box center [1472, 113] width 130 height 26
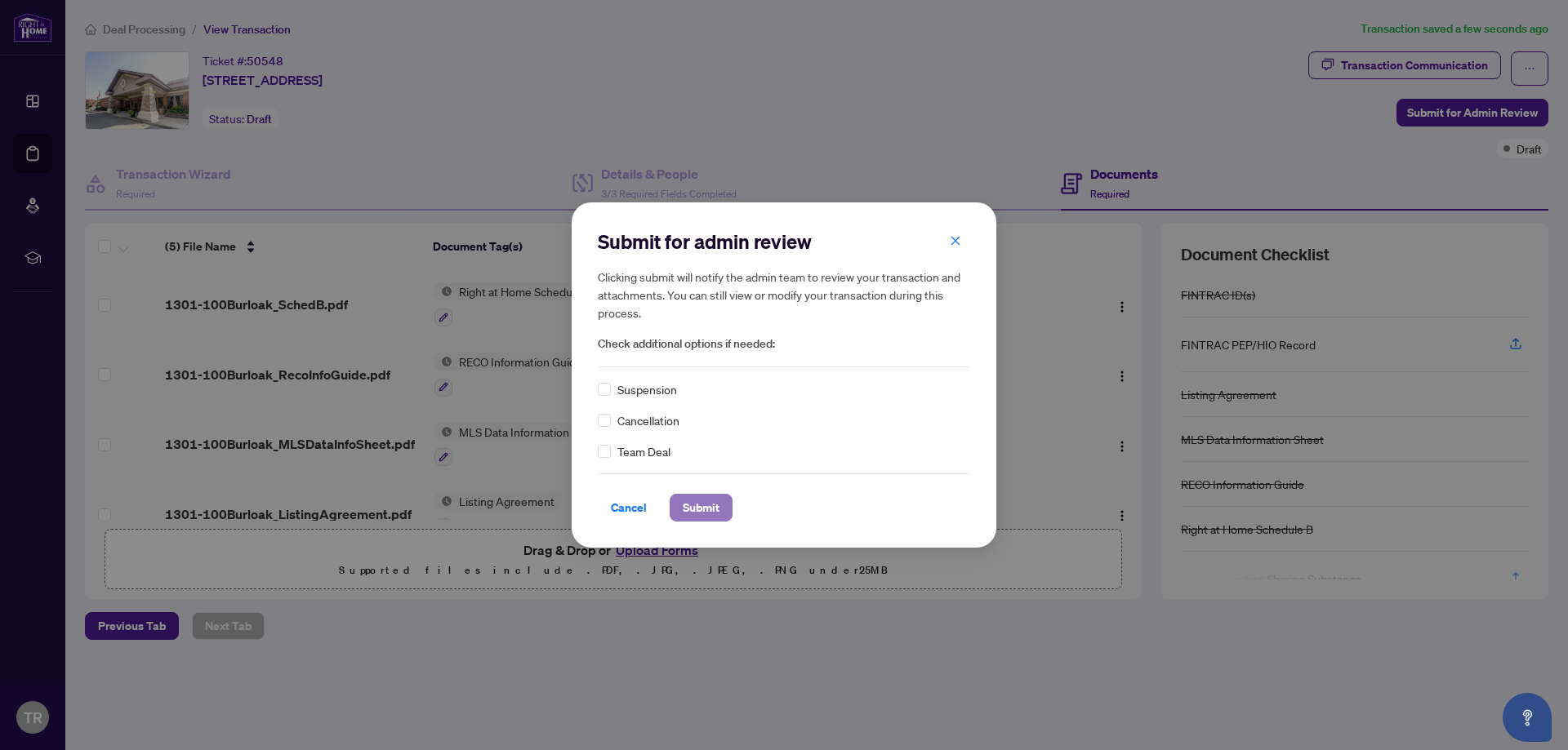
click at [714, 498] on span "Submit" at bounding box center [700, 508] width 37 height 26
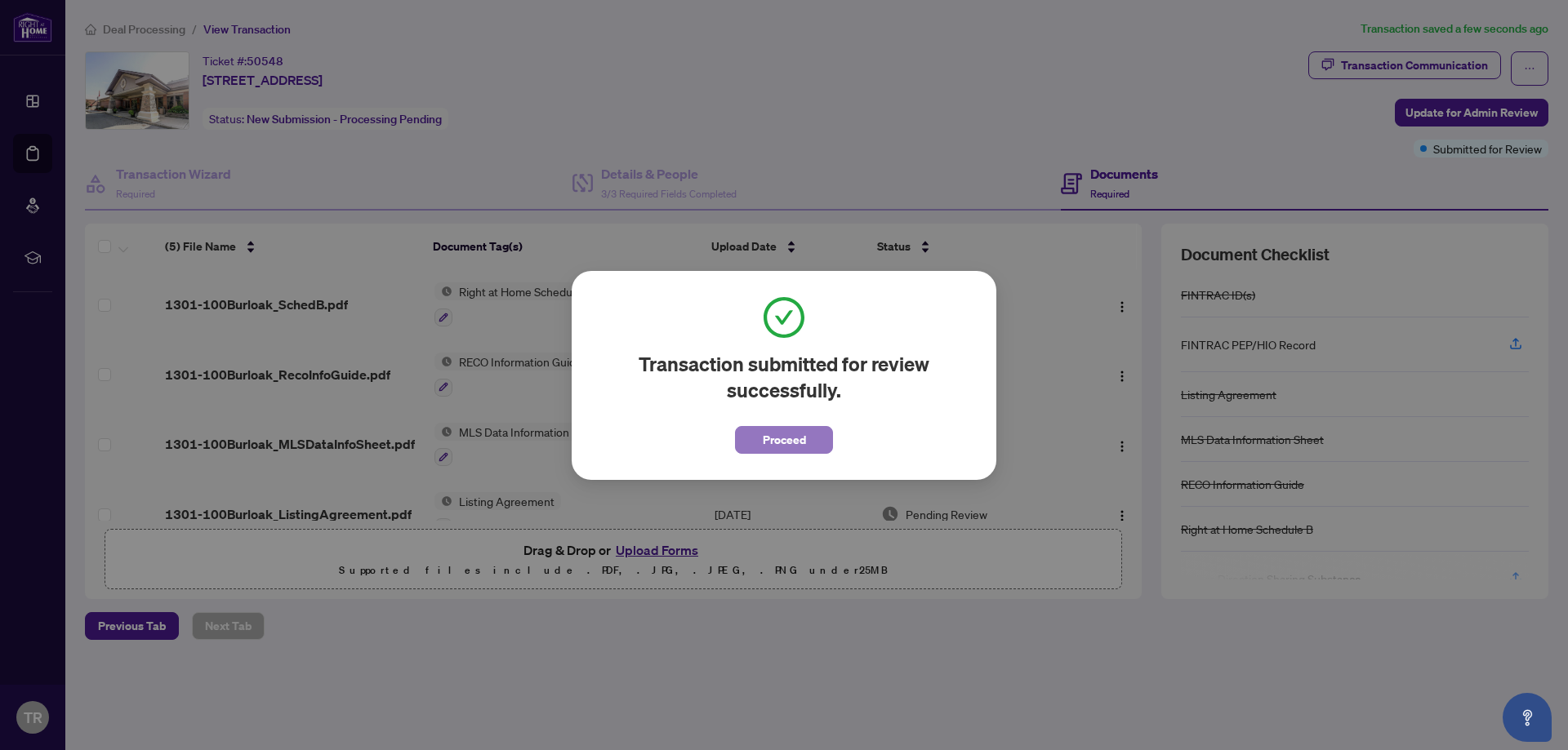
click at [756, 445] on button "Proceed" at bounding box center [784, 440] width 98 height 28
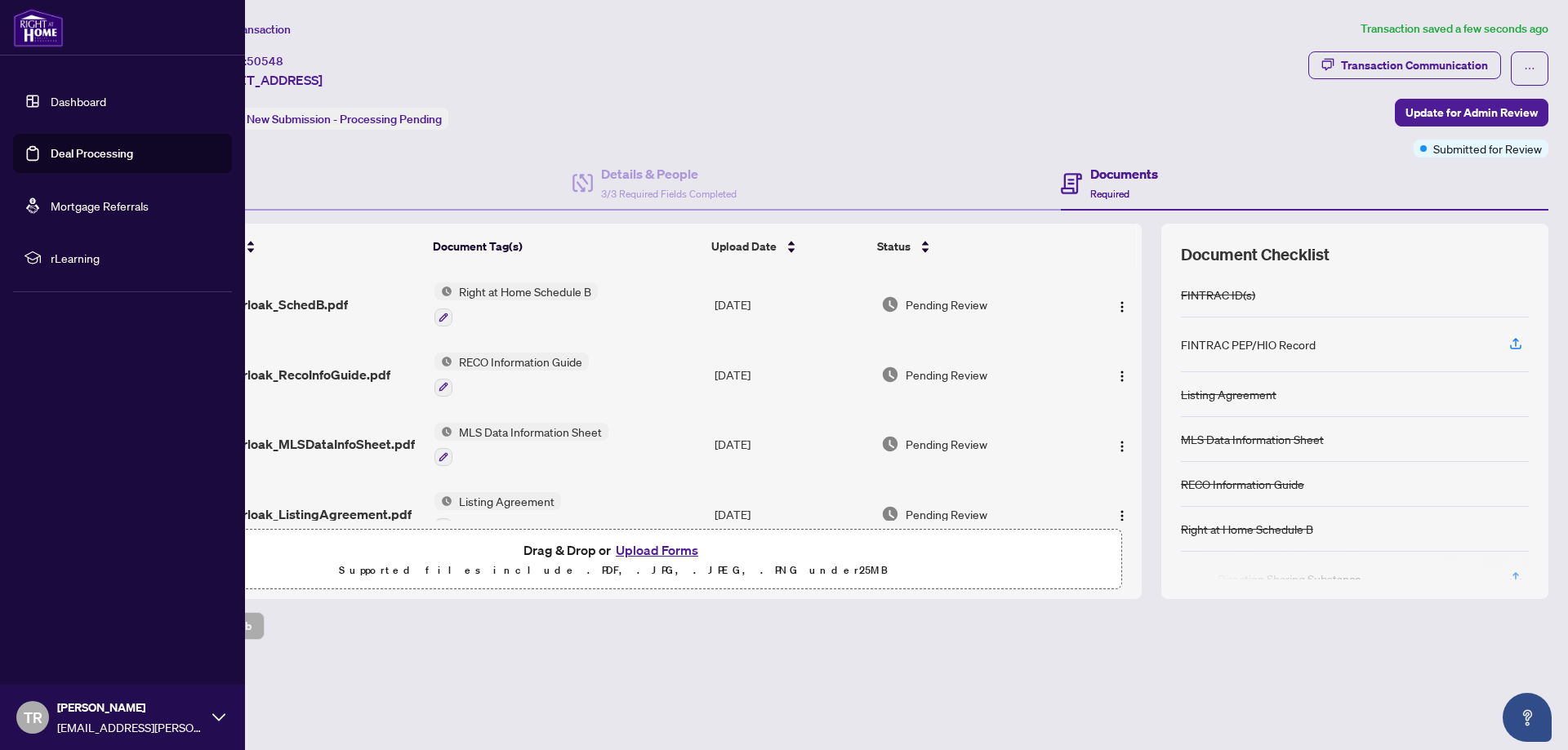
click at [75, 146] on link "Deal Processing" at bounding box center [92, 153] width 82 height 15
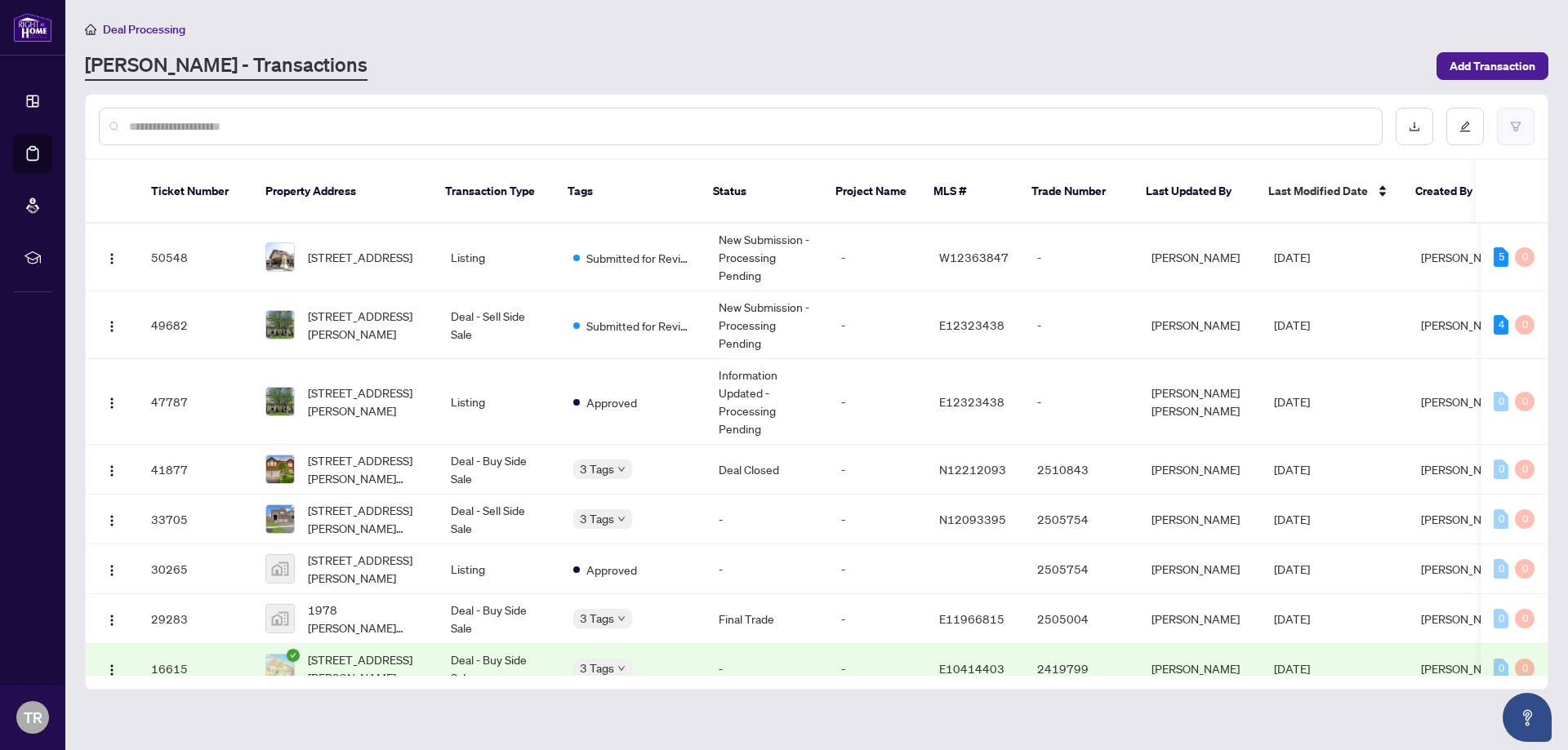
click at [1516, 128] on icon "filter" at bounding box center [1515, 126] width 10 height 9
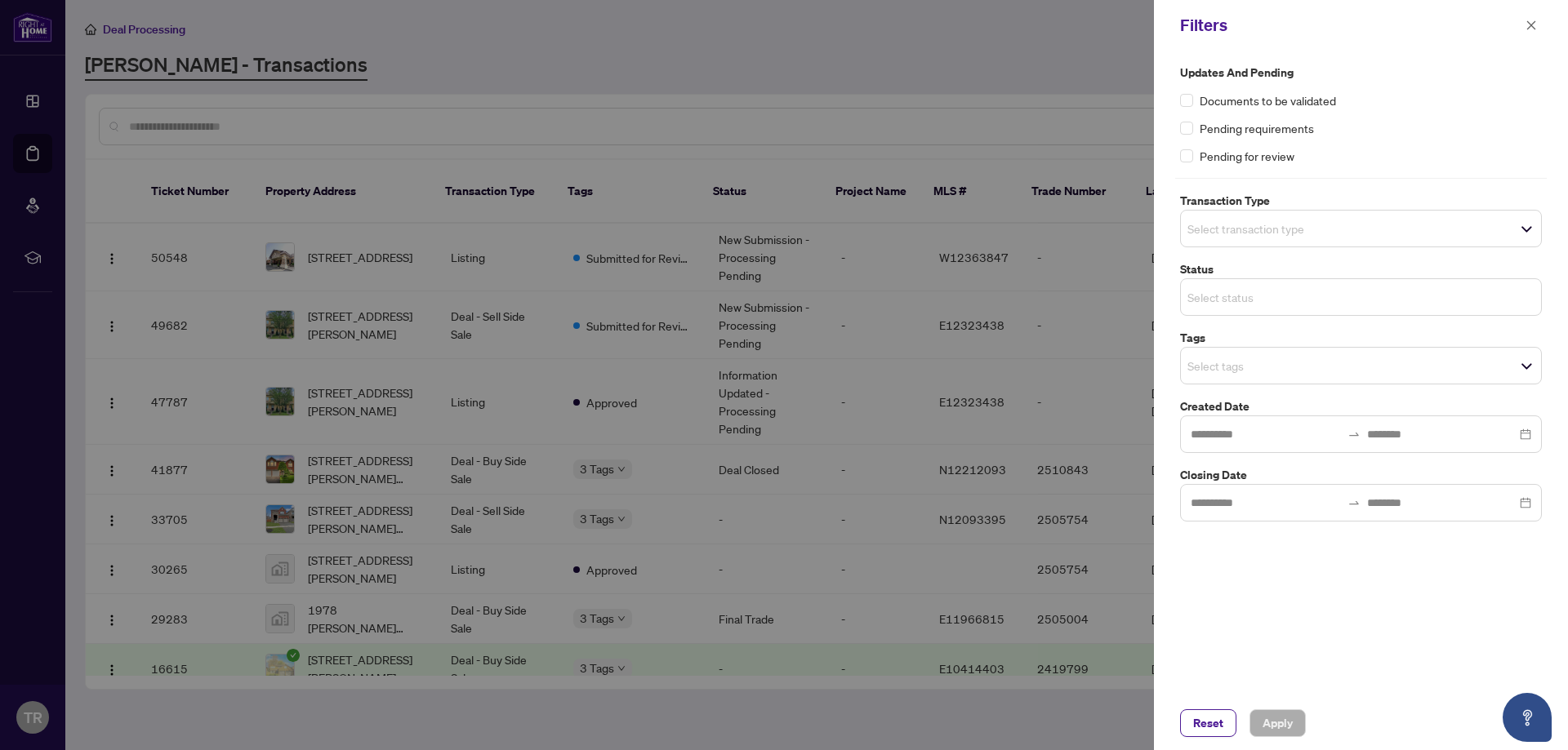
click at [1244, 296] on input "search" at bounding box center [1244, 297] width 115 height 19
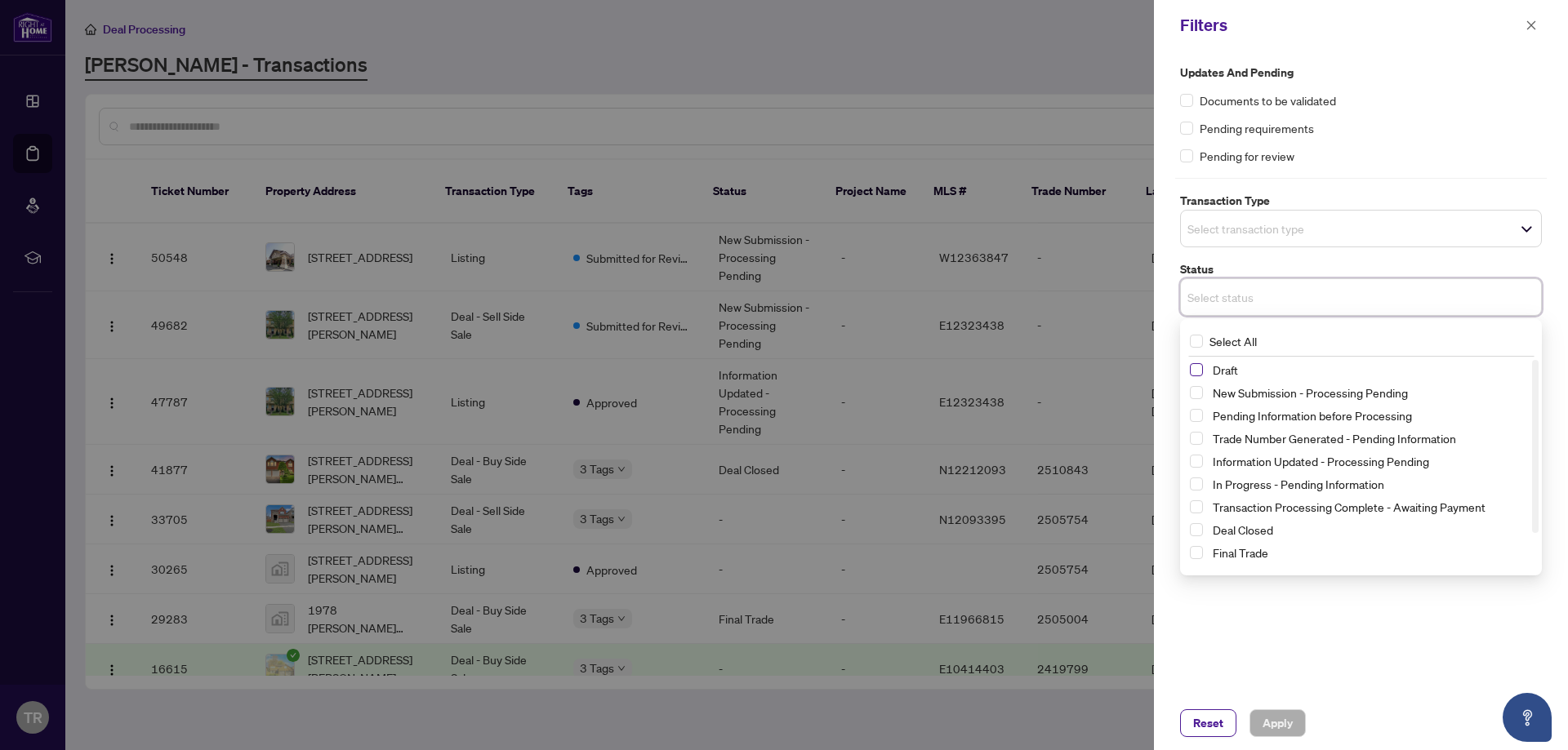
click at [1199, 368] on span "Select Draft" at bounding box center [1195, 369] width 13 height 13
click at [1202, 397] on div "New Submission - Processing Pending" at bounding box center [1360, 396] width 342 height 19
click at [1194, 399] on span "Select New Submission - Processing Pending" at bounding box center [1195, 395] width 13 height 13
click at [1202, 424] on span "Select Pending Information before Processing" at bounding box center [1195, 418] width 13 height 13
click at [1196, 442] on span "Select Trade Number Generated - Pending Information" at bounding box center [1195, 441] width 13 height 13
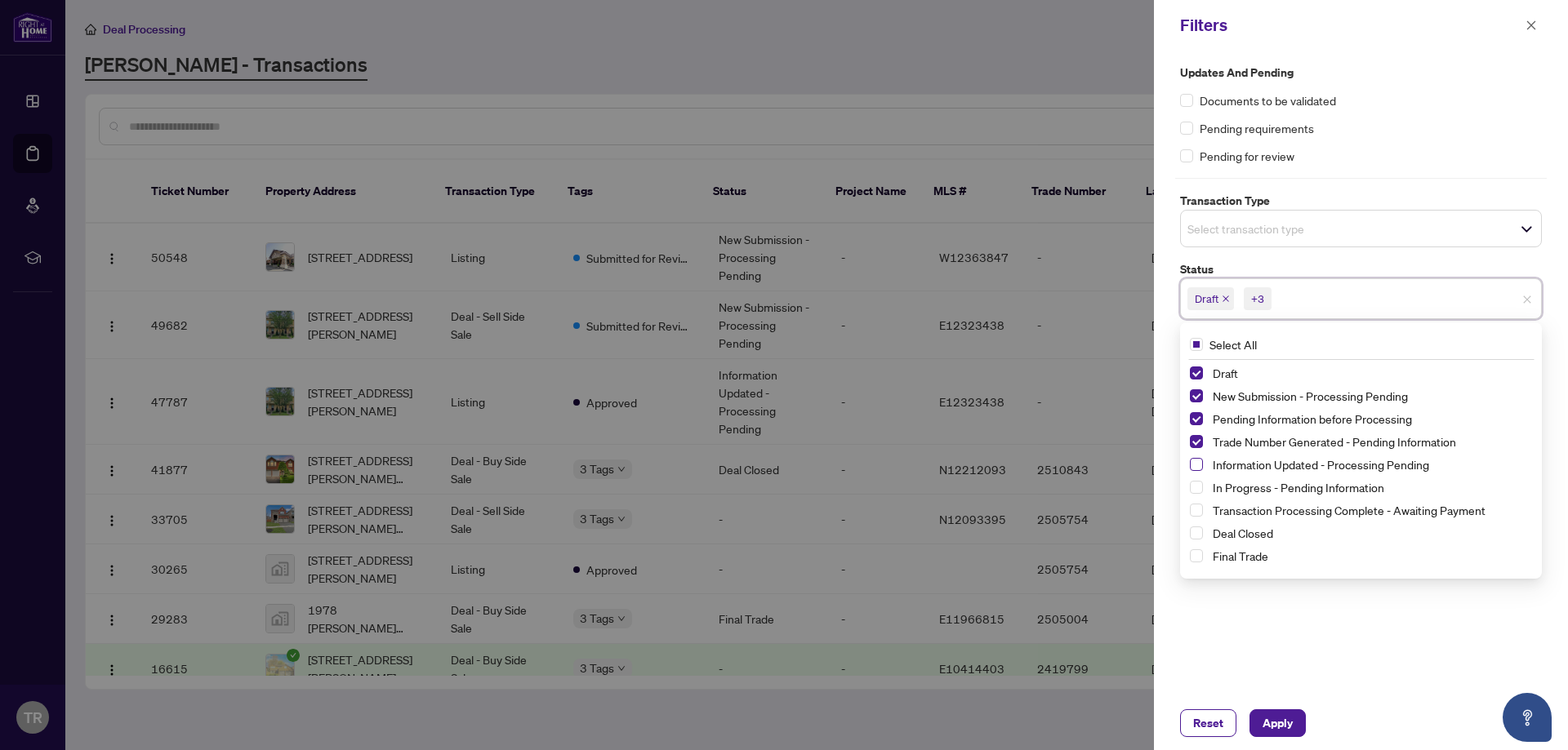
click at [1199, 464] on span "Select Information Updated - Processing Pending" at bounding box center [1195, 464] width 13 height 13
click at [1200, 483] on span "Select In Progress - Pending Information" at bounding box center [1195, 487] width 13 height 13
click at [1198, 508] on span "Select Transaction Processing Complete - Awaiting Payment" at bounding box center [1195, 510] width 13 height 13
click at [1199, 559] on span "Select Final Trade" at bounding box center [1195, 555] width 13 height 13
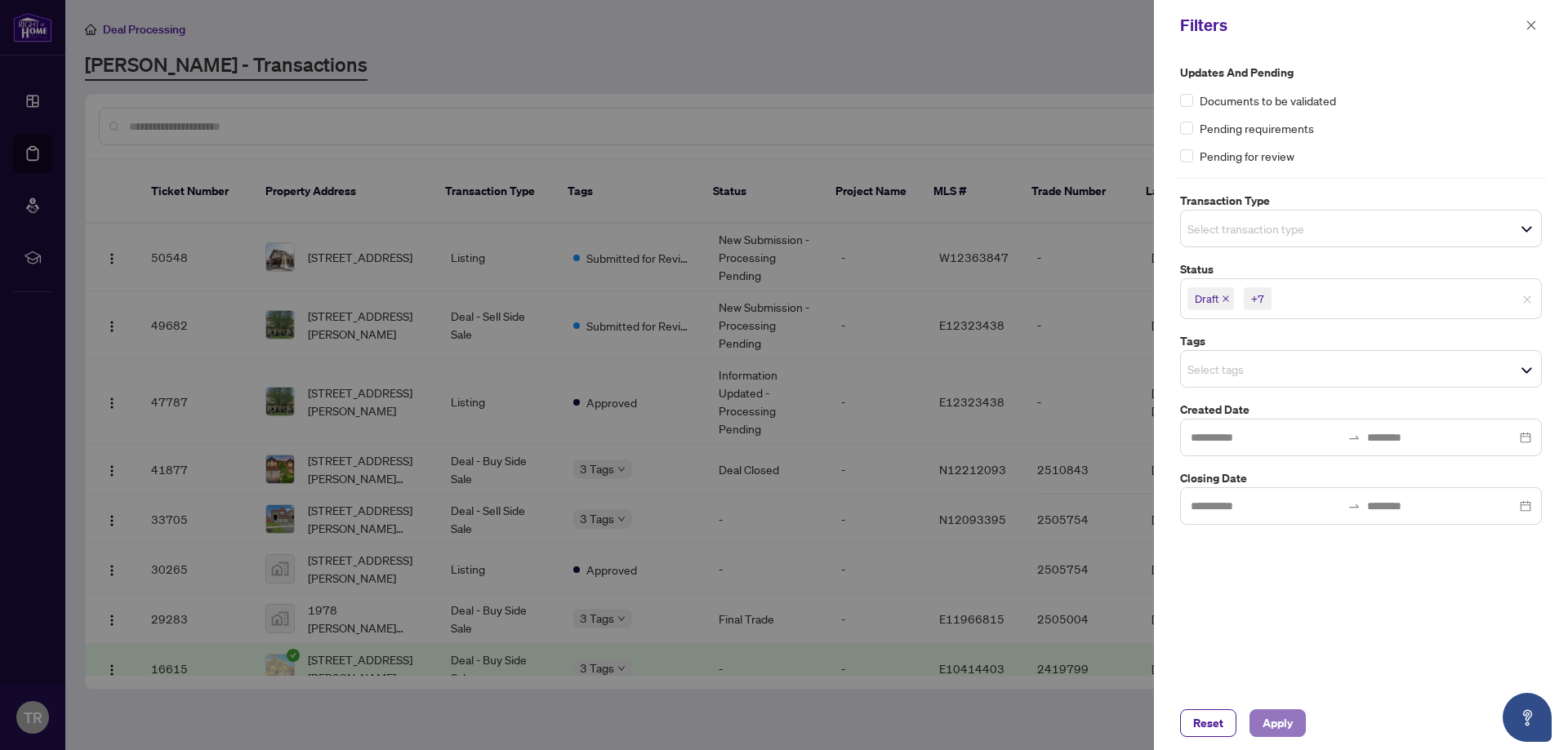
click at [1286, 732] on span "Apply" at bounding box center [1277, 723] width 31 height 26
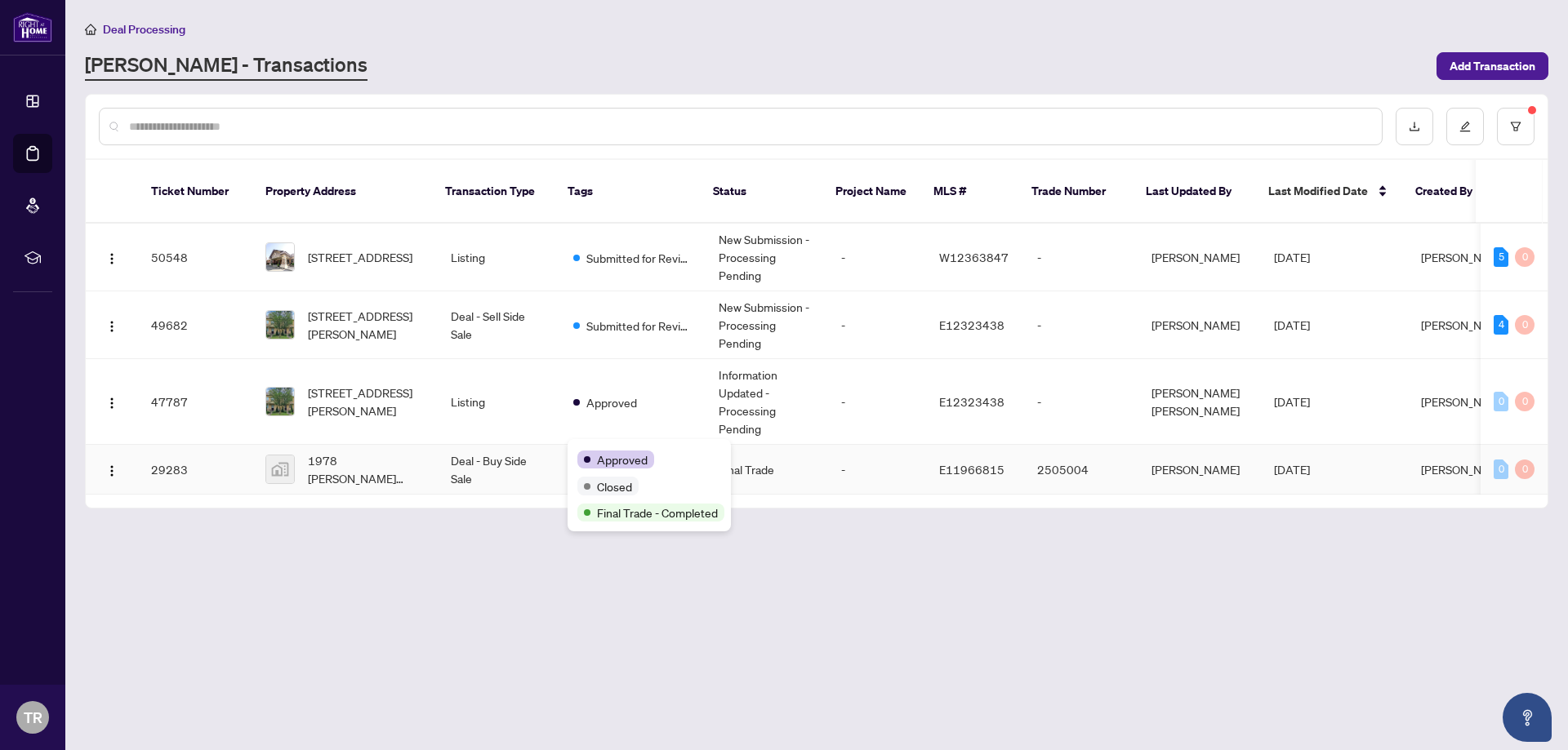
click at [580, 449] on div "Approved" at bounding box center [649, 458] width 143 height 19
click at [937, 625] on main "Deal Processing RAHR - Transactions Add Transaction Ticket Number Property Addr…" at bounding box center [817, 375] width 1502 height 750
click at [1519, 117] on button "button" at bounding box center [1515, 126] width 38 height 38
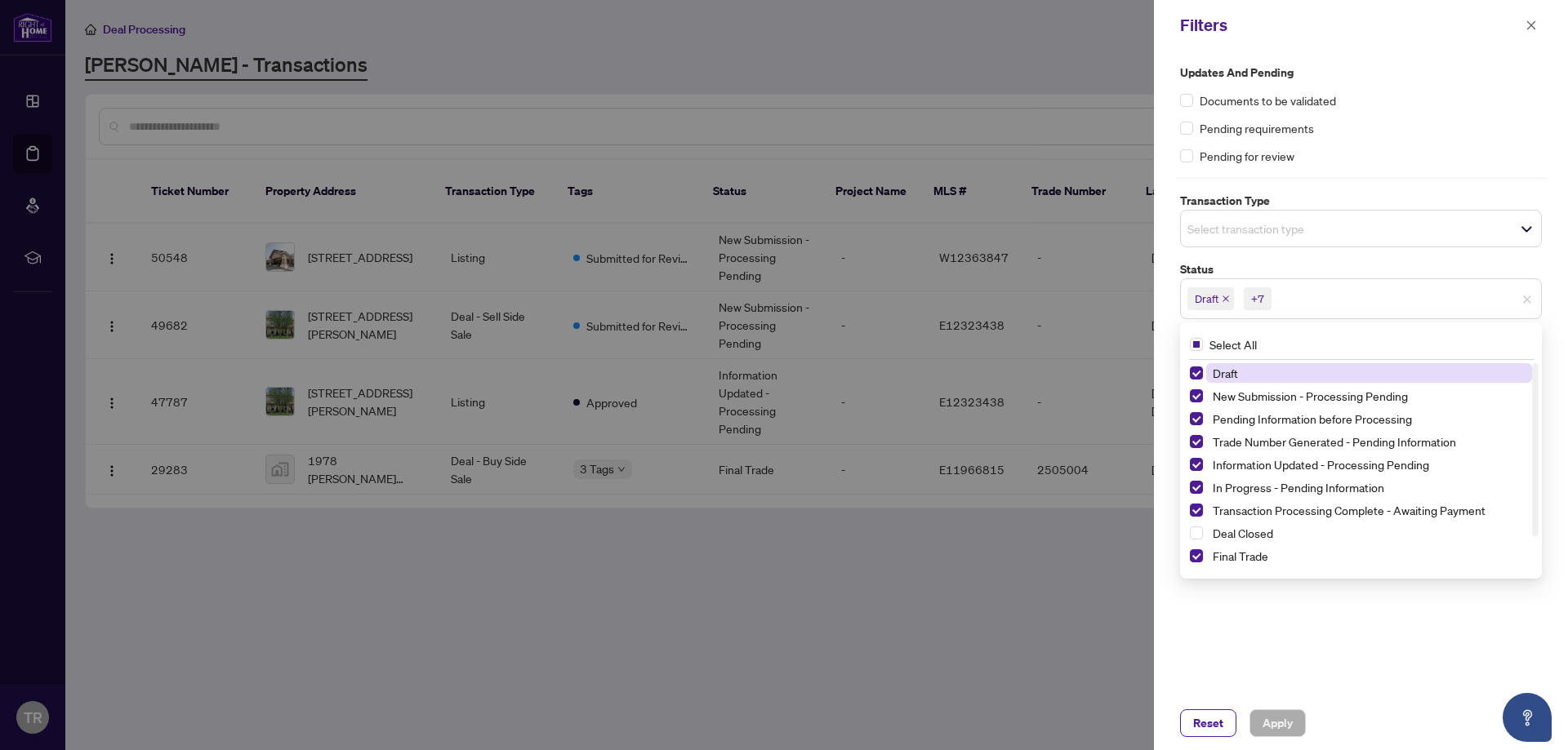
click at [1260, 292] on div "+7" at bounding box center [1257, 298] width 13 height 17
click at [1195, 552] on span "Select Final Trade" at bounding box center [1195, 555] width 13 height 13
click at [1333, 649] on div "Updates and Pending Documents to be validated Pending requirements Pending for …" at bounding box center [1360, 373] width 414 height 645
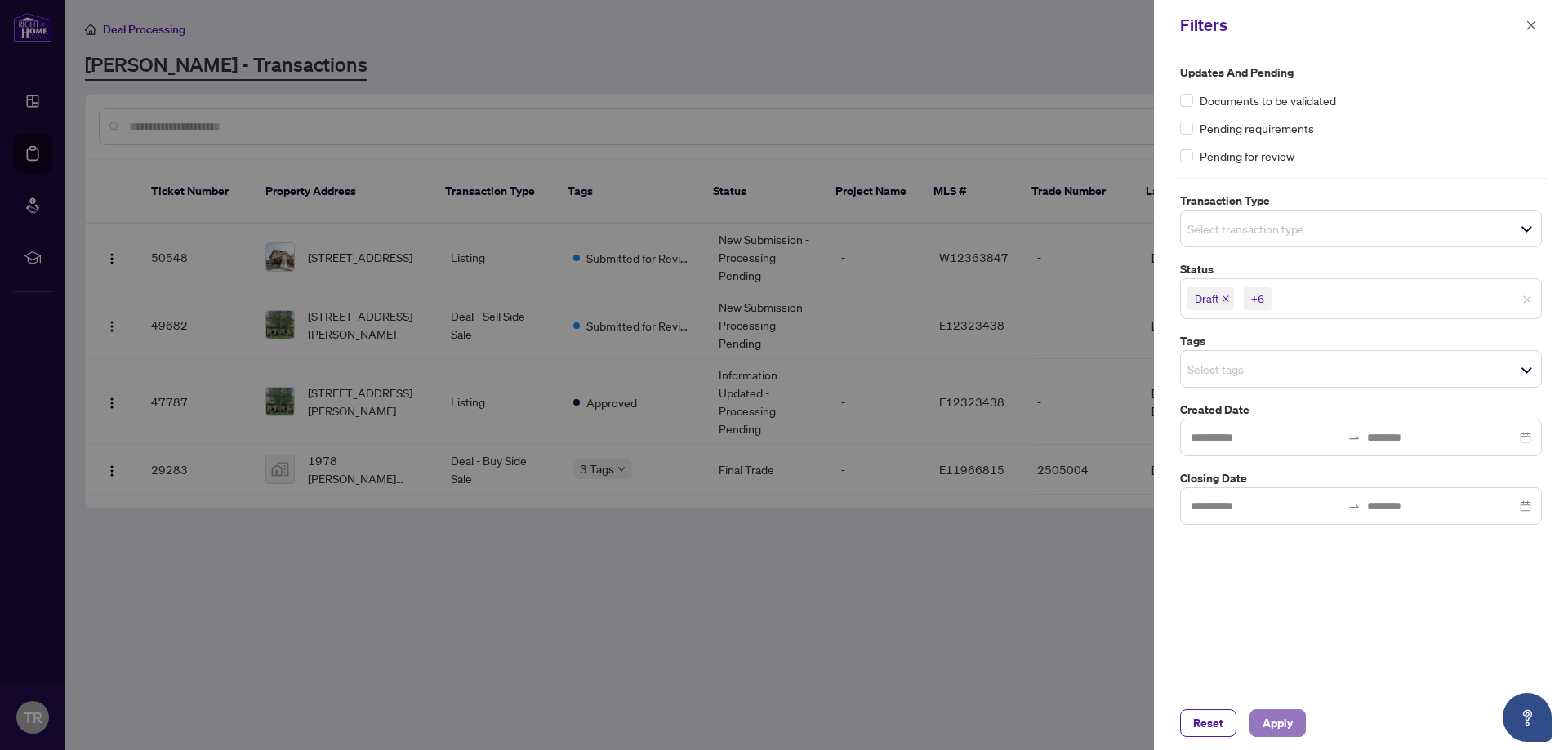
click at [1265, 726] on span "Apply" at bounding box center [1277, 723] width 31 height 26
